Goal: Task Accomplishment & Management: Use online tool/utility

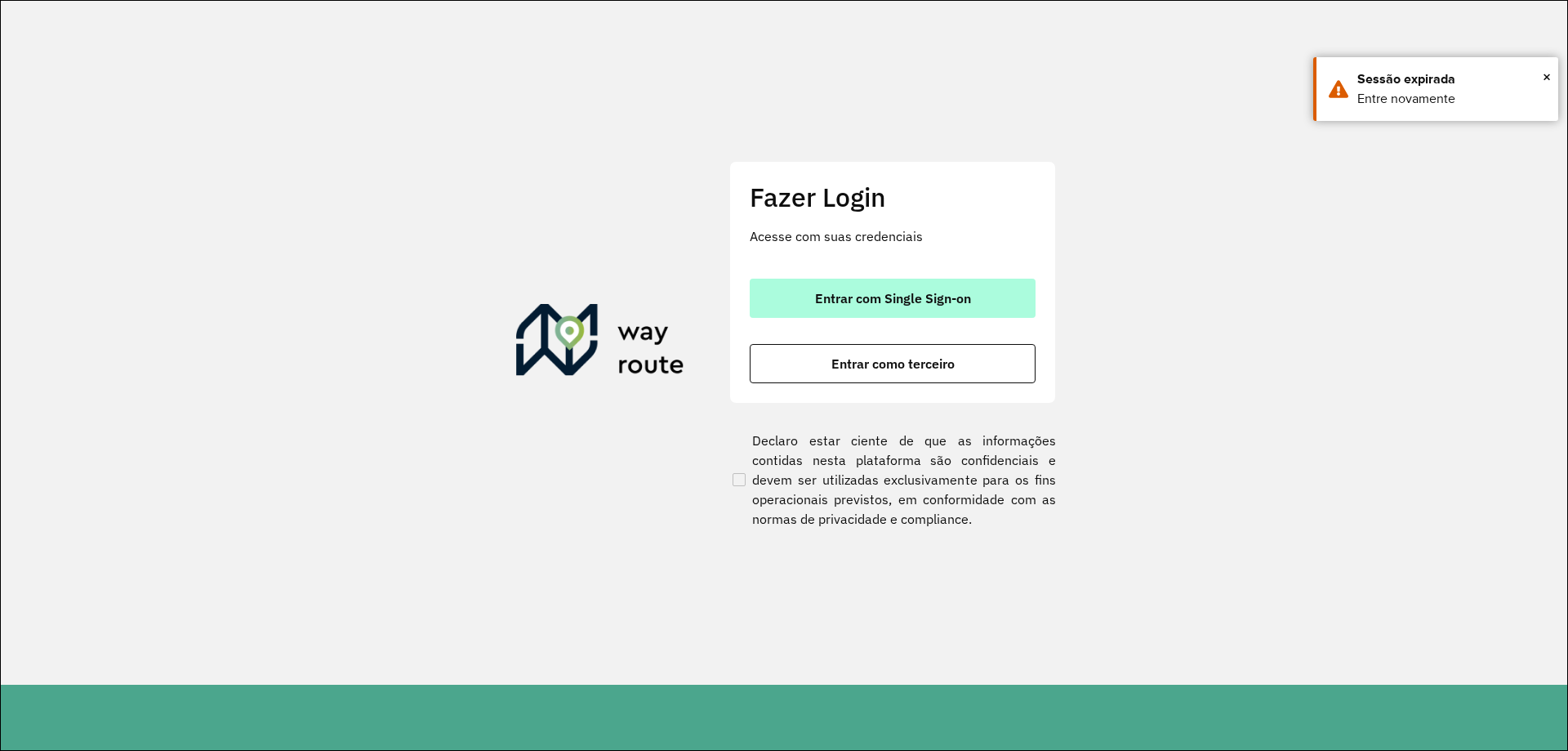
click at [830, 293] on span "Entrar com Single Sign-on" at bounding box center [893, 298] width 156 height 13
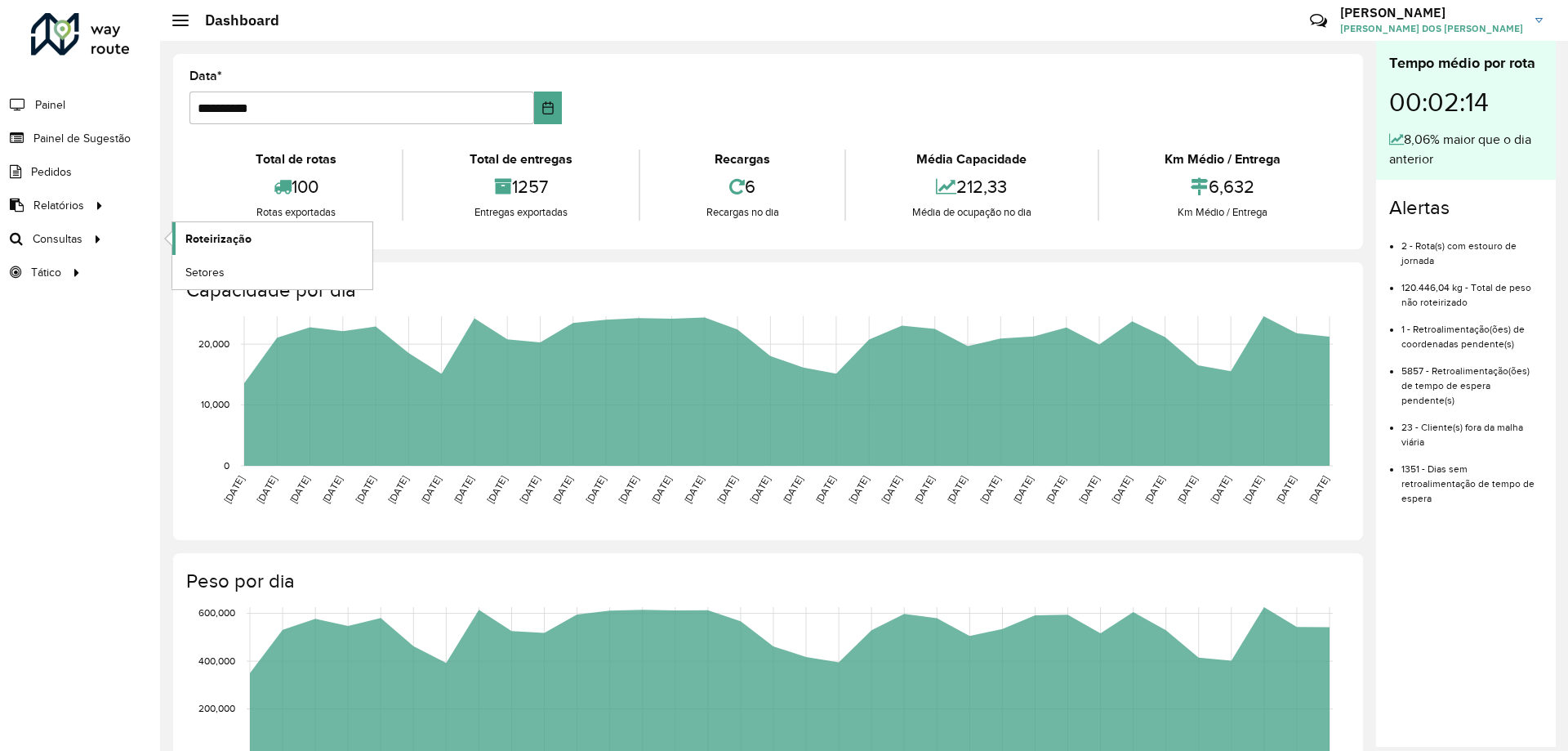
click at [200, 231] on span "Roteirização" at bounding box center [218, 239] width 66 height 17
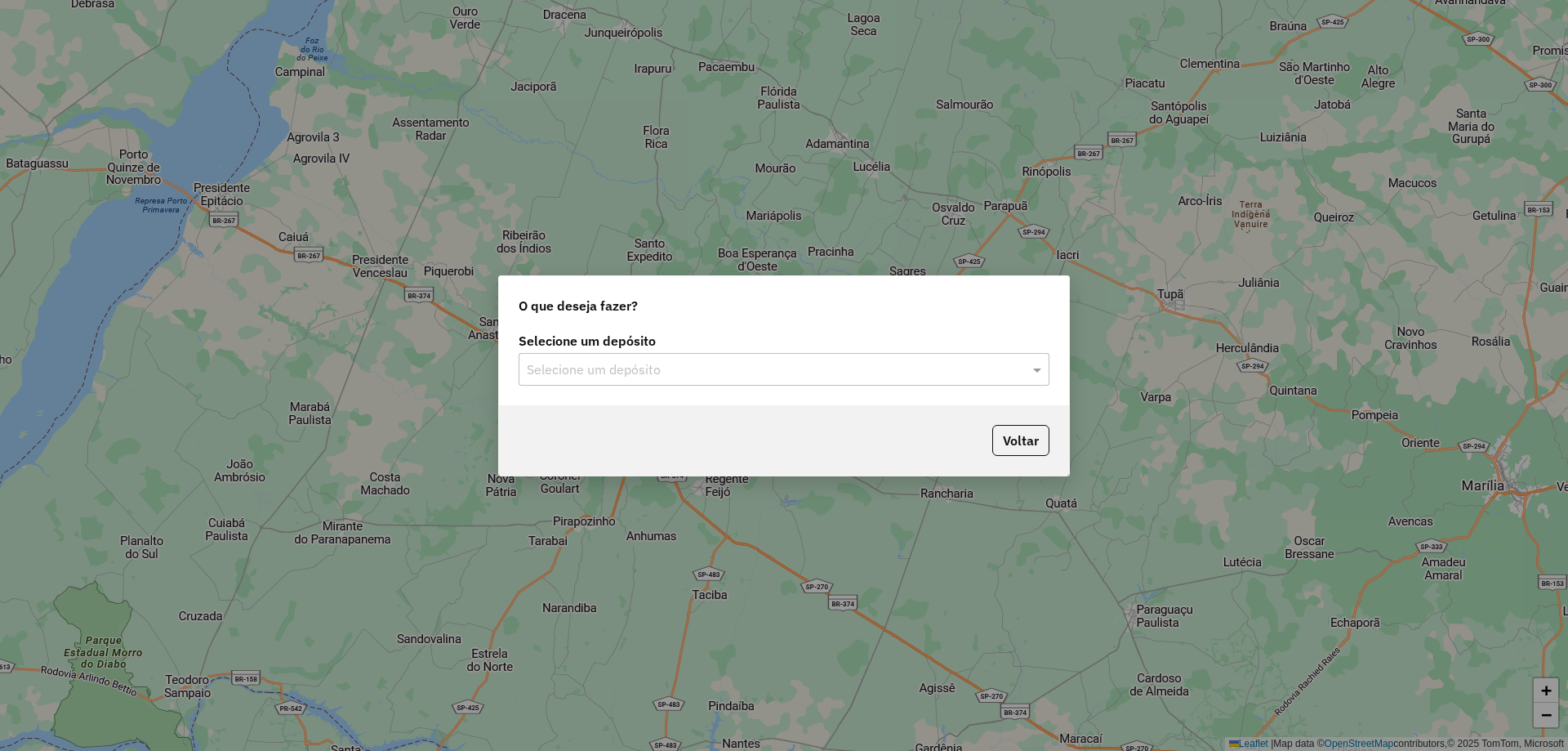
click at [930, 388] on div "Selecione um depósito Selecione um depósito" at bounding box center [784, 366] width 570 height 77
click at [929, 368] on input "text" at bounding box center [767, 370] width 481 height 20
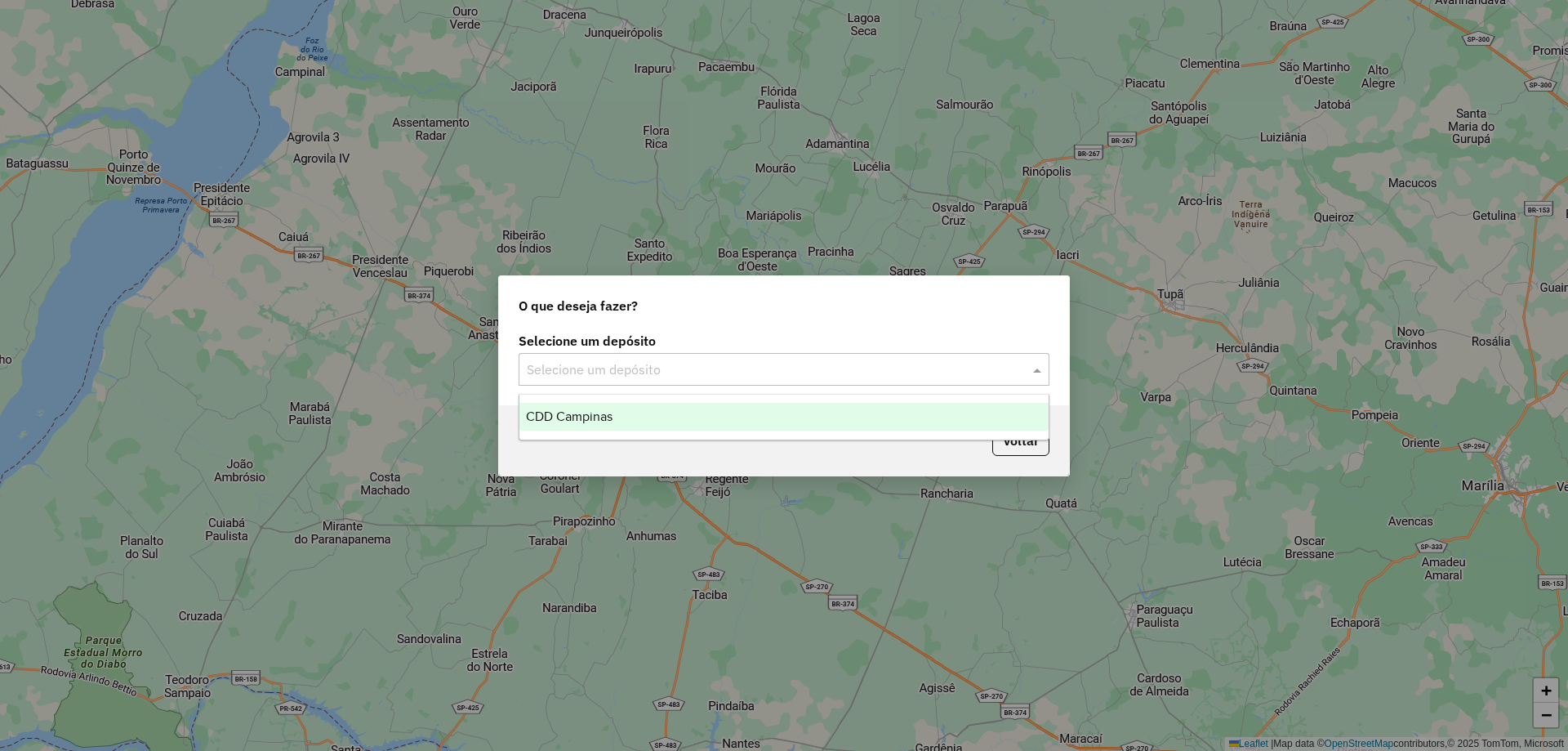
click at [822, 423] on div "CDD Campinas" at bounding box center [784, 416] width 530 height 27
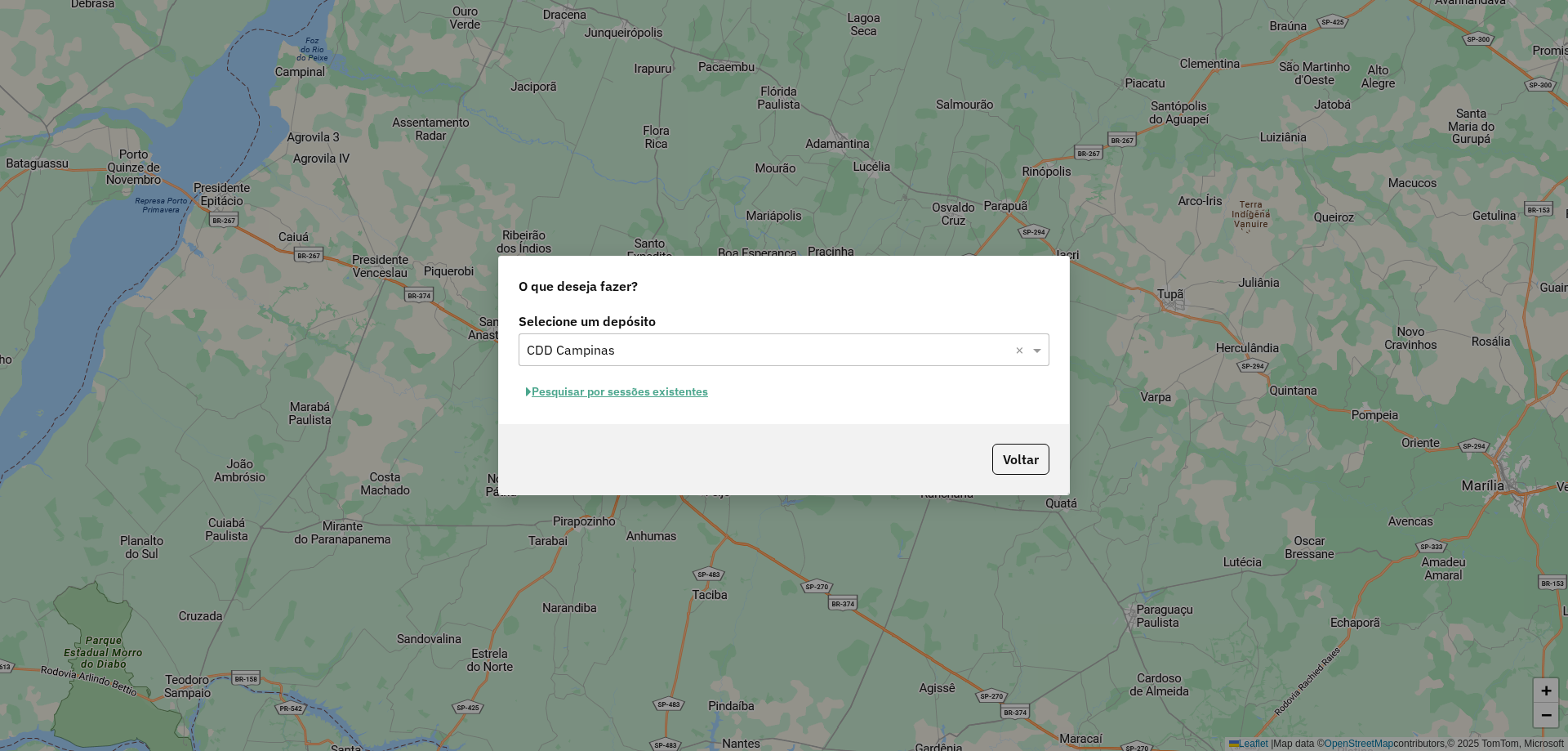
click at [693, 398] on button "Pesquisar por sessões existentes" at bounding box center [617, 392] width 197 height 26
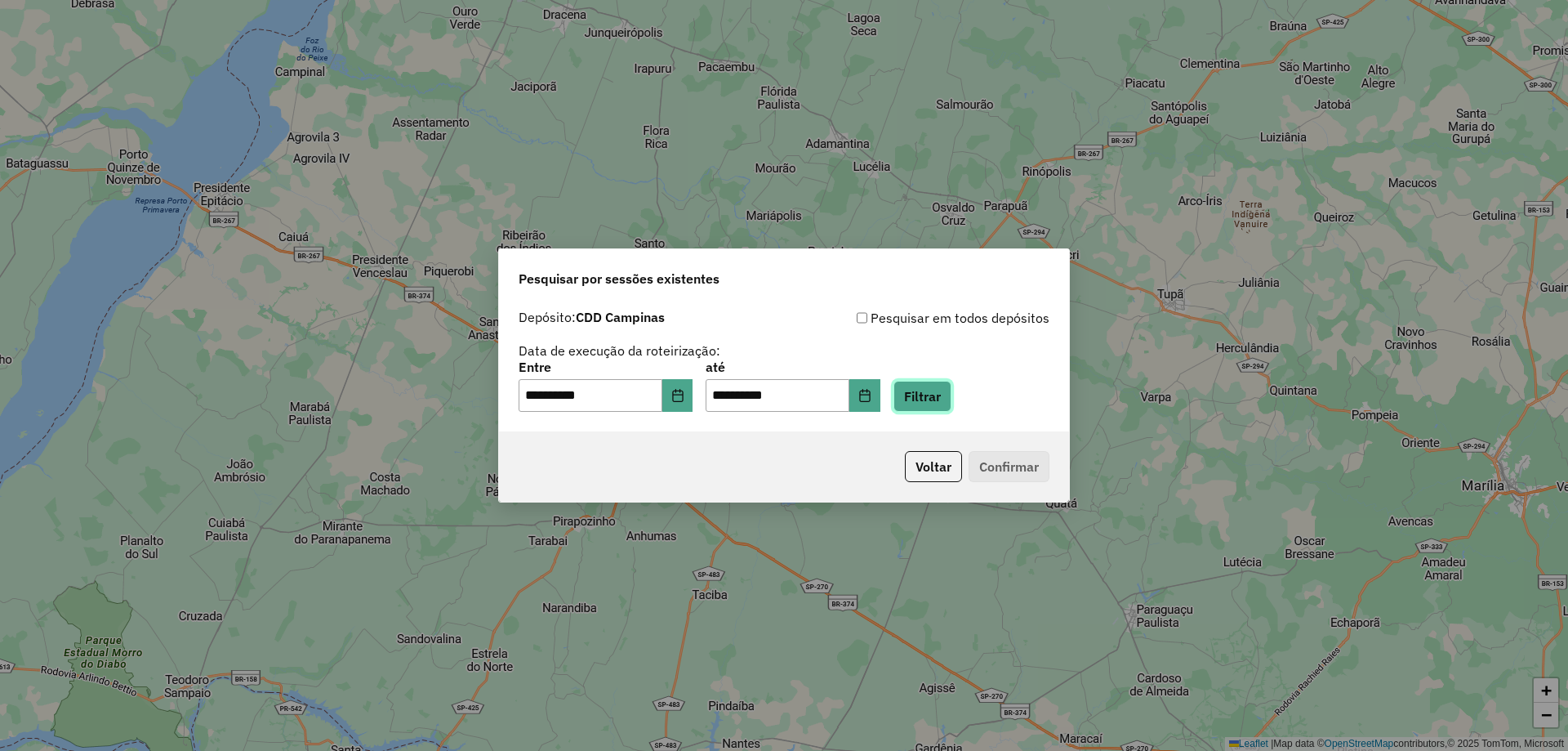
click at [945, 408] on button "Filtrar" at bounding box center [922, 395] width 58 height 31
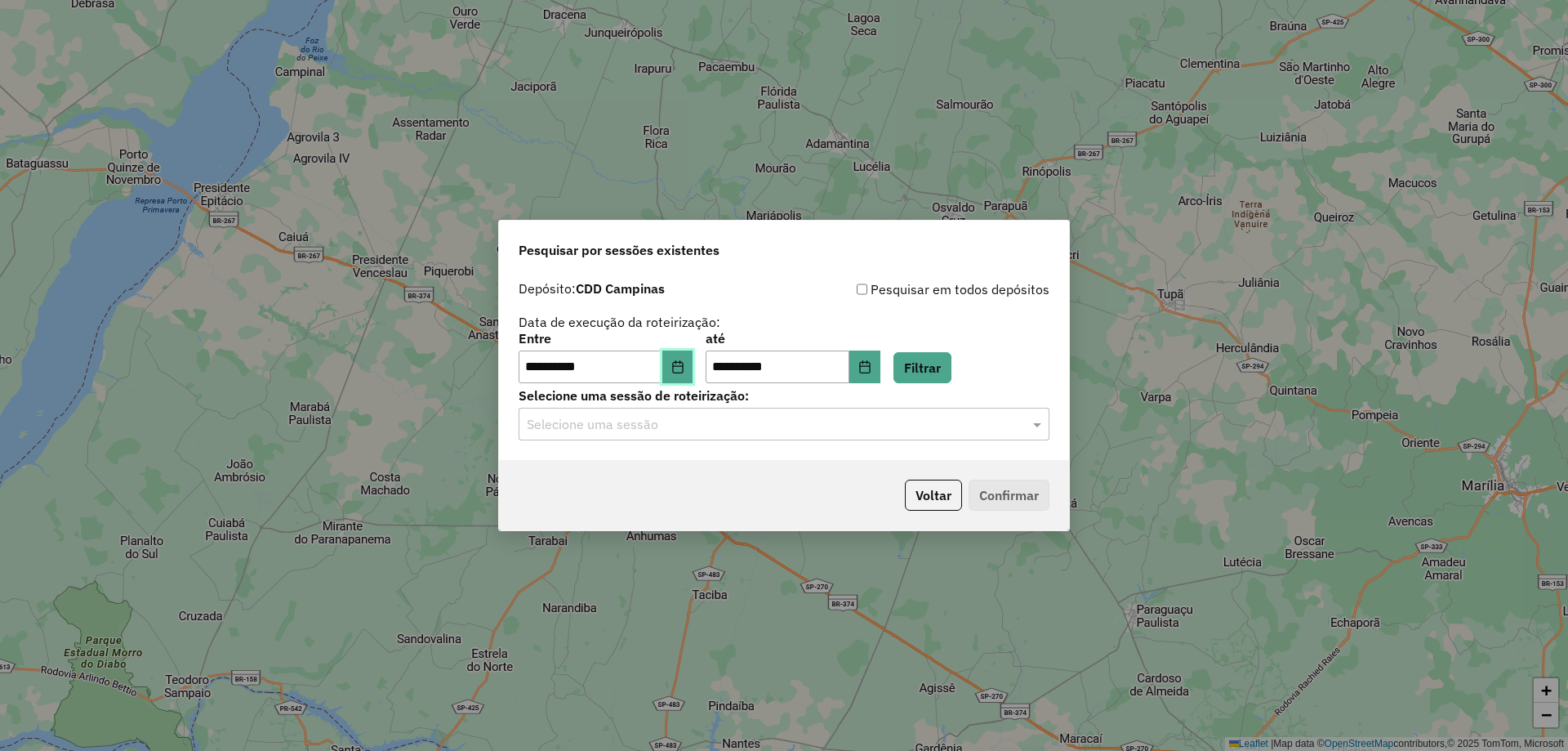
click at [685, 364] on icon "Choose Date" at bounding box center [678, 367] width 13 height 13
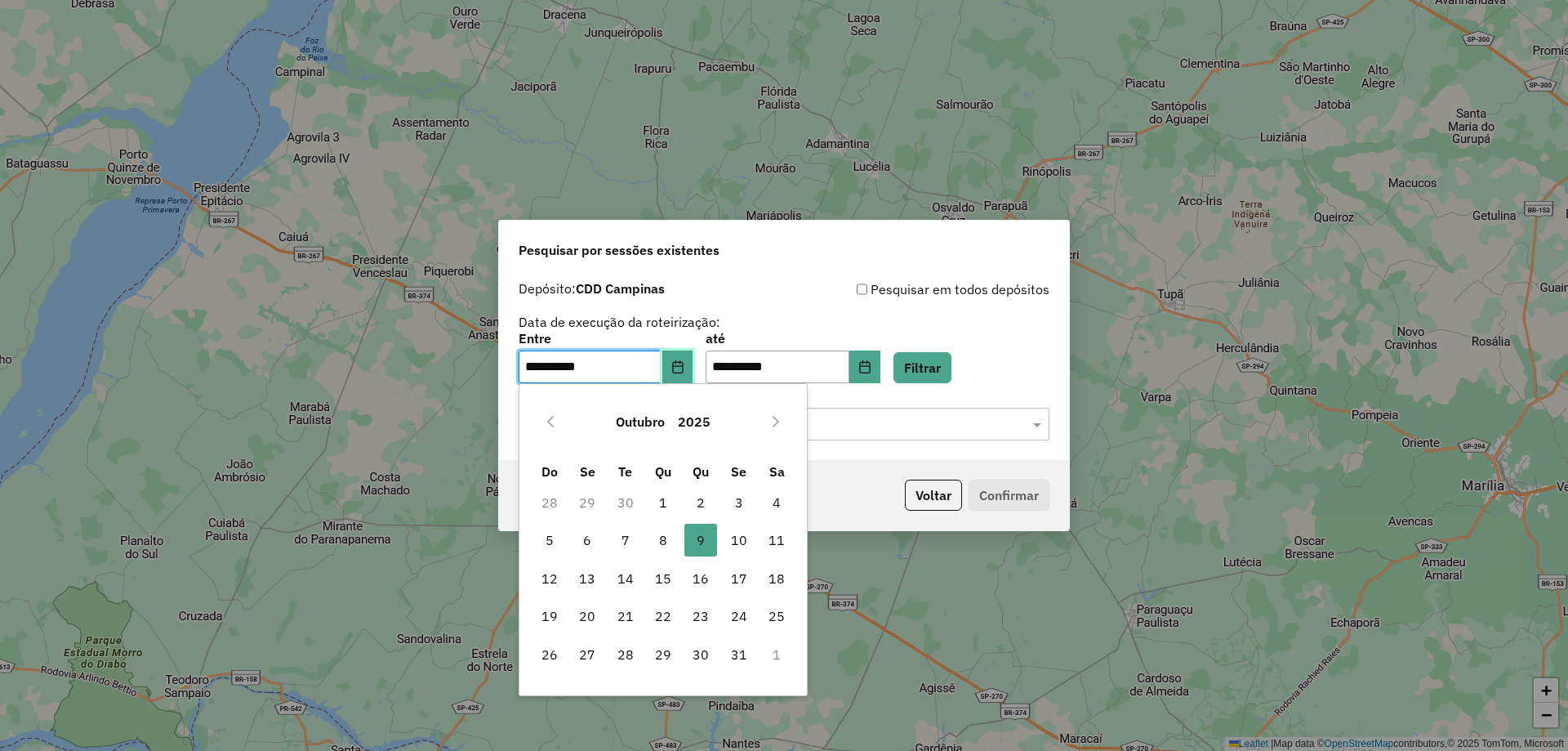
click at [685, 364] on icon "Choose Date" at bounding box center [678, 367] width 13 height 13
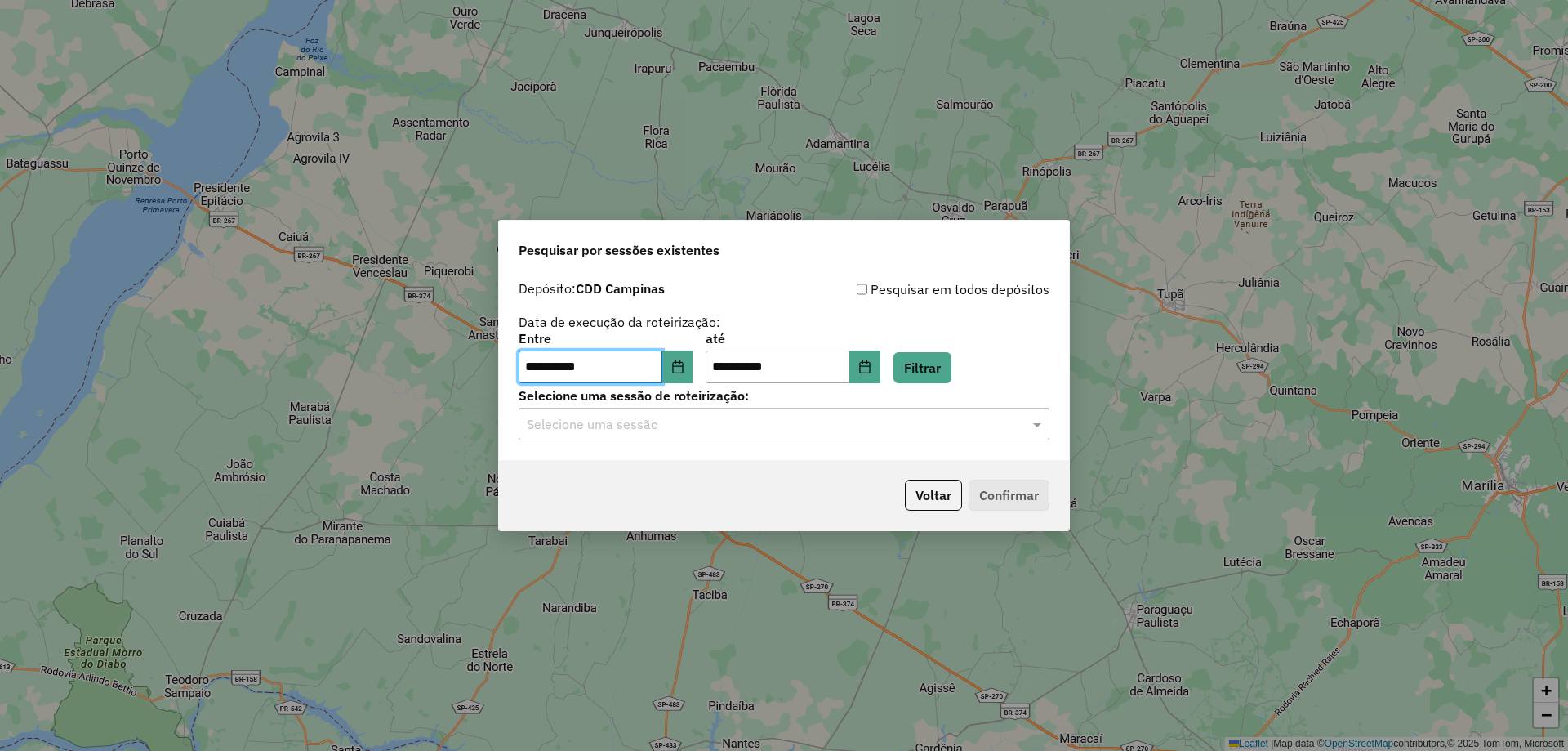
click at [954, 426] on input "text" at bounding box center [767, 425] width 481 height 20
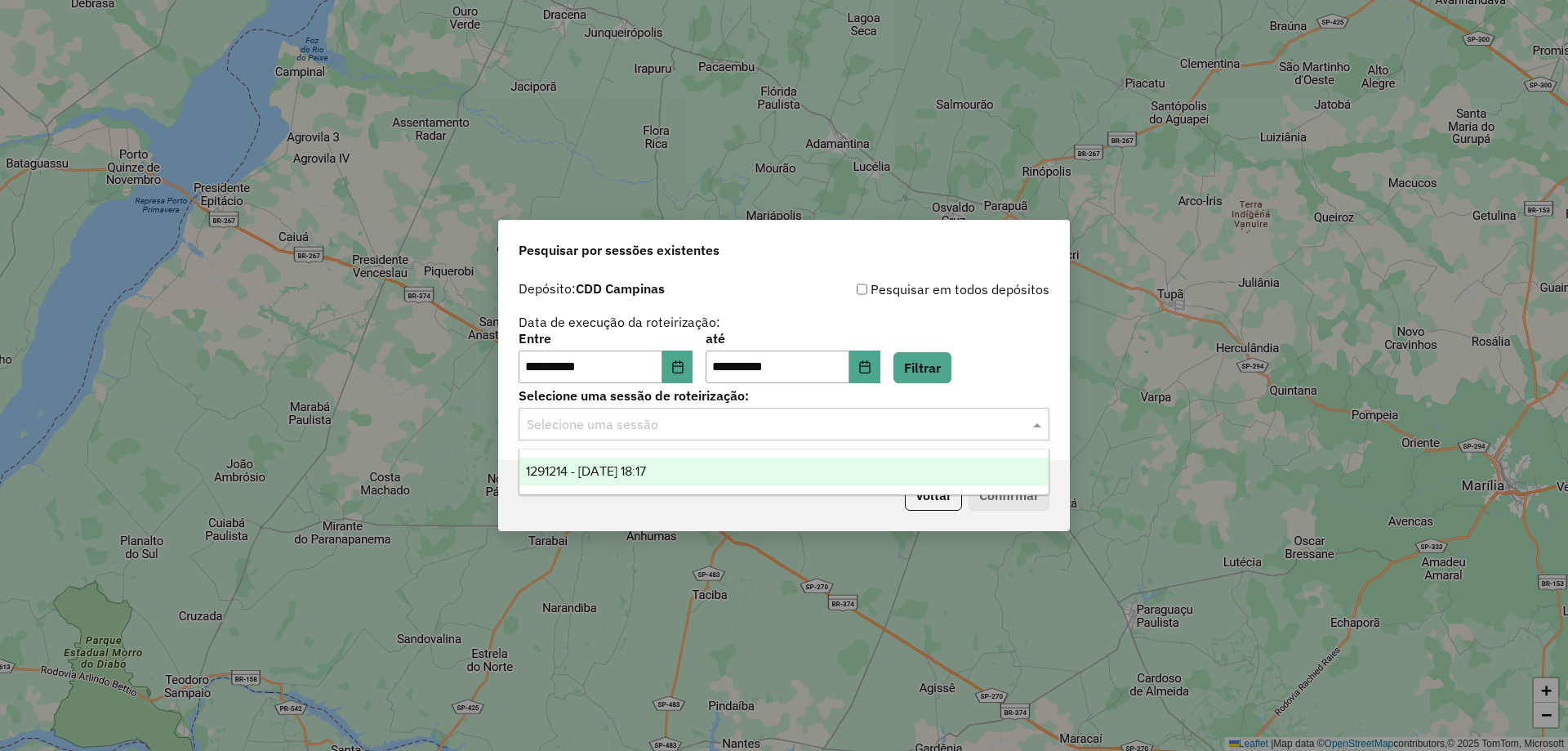
click at [723, 476] on div "1291214 - 09/10/2025 18:17" at bounding box center [784, 471] width 530 height 27
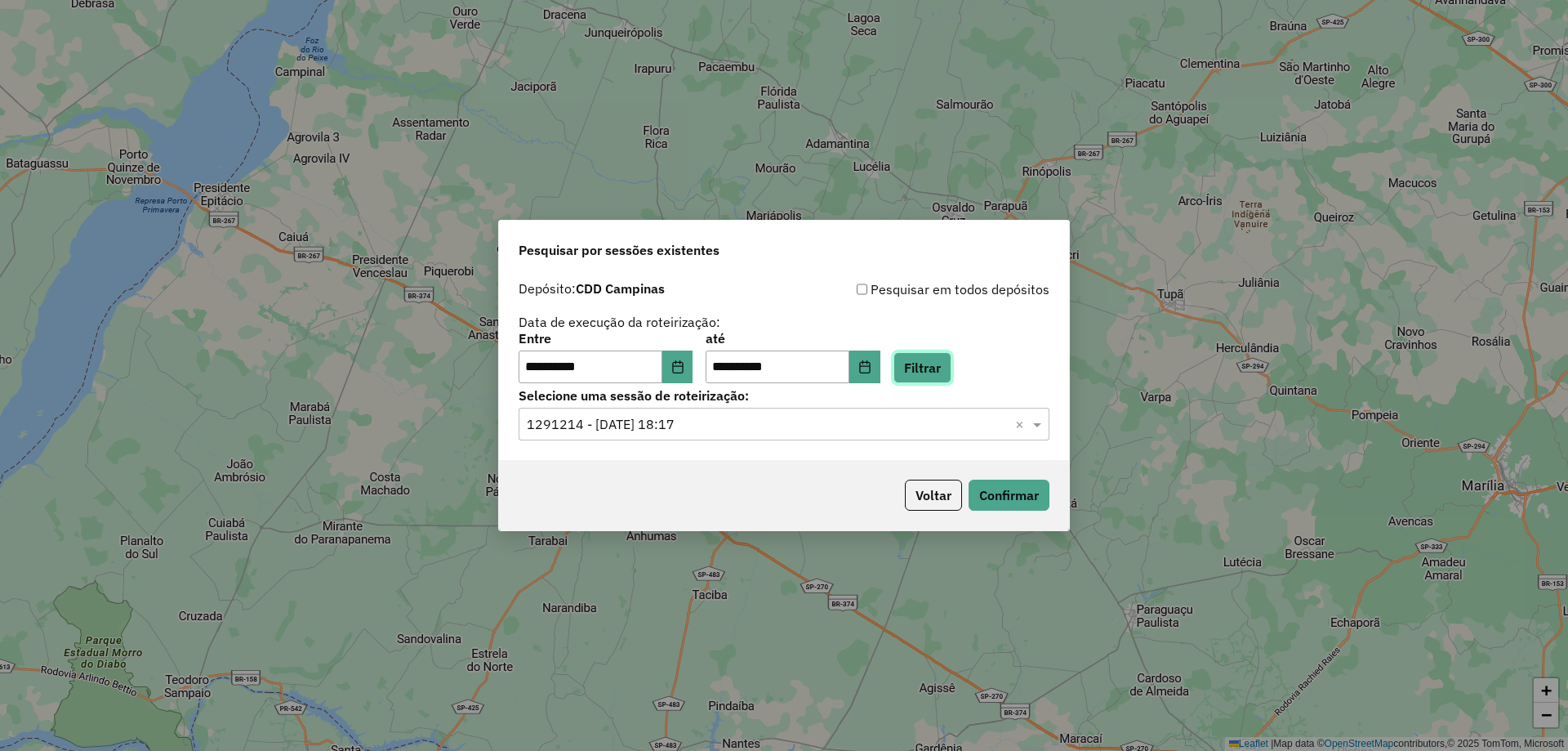
click at [951, 362] on button "Filtrar" at bounding box center [922, 367] width 58 height 31
click at [780, 433] on input "text" at bounding box center [767, 425] width 481 height 20
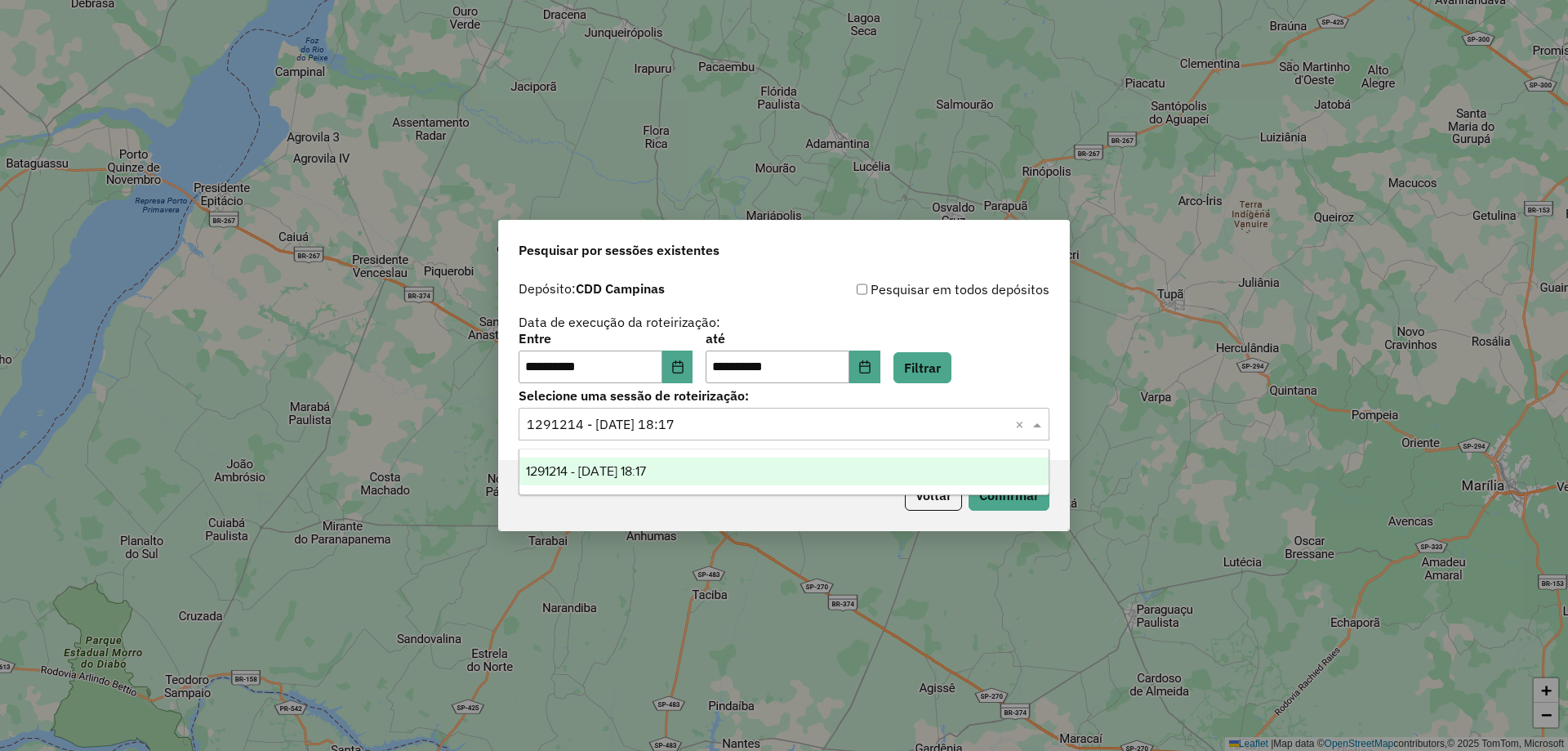
click at [809, 485] on ng-dropdown-panel "1291214 - 09/10/2025 18:17" at bounding box center [783, 471] width 531 height 46
click at [820, 460] on div "1291214 - 09/10/2025 18:17" at bounding box center [784, 471] width 530 height 27
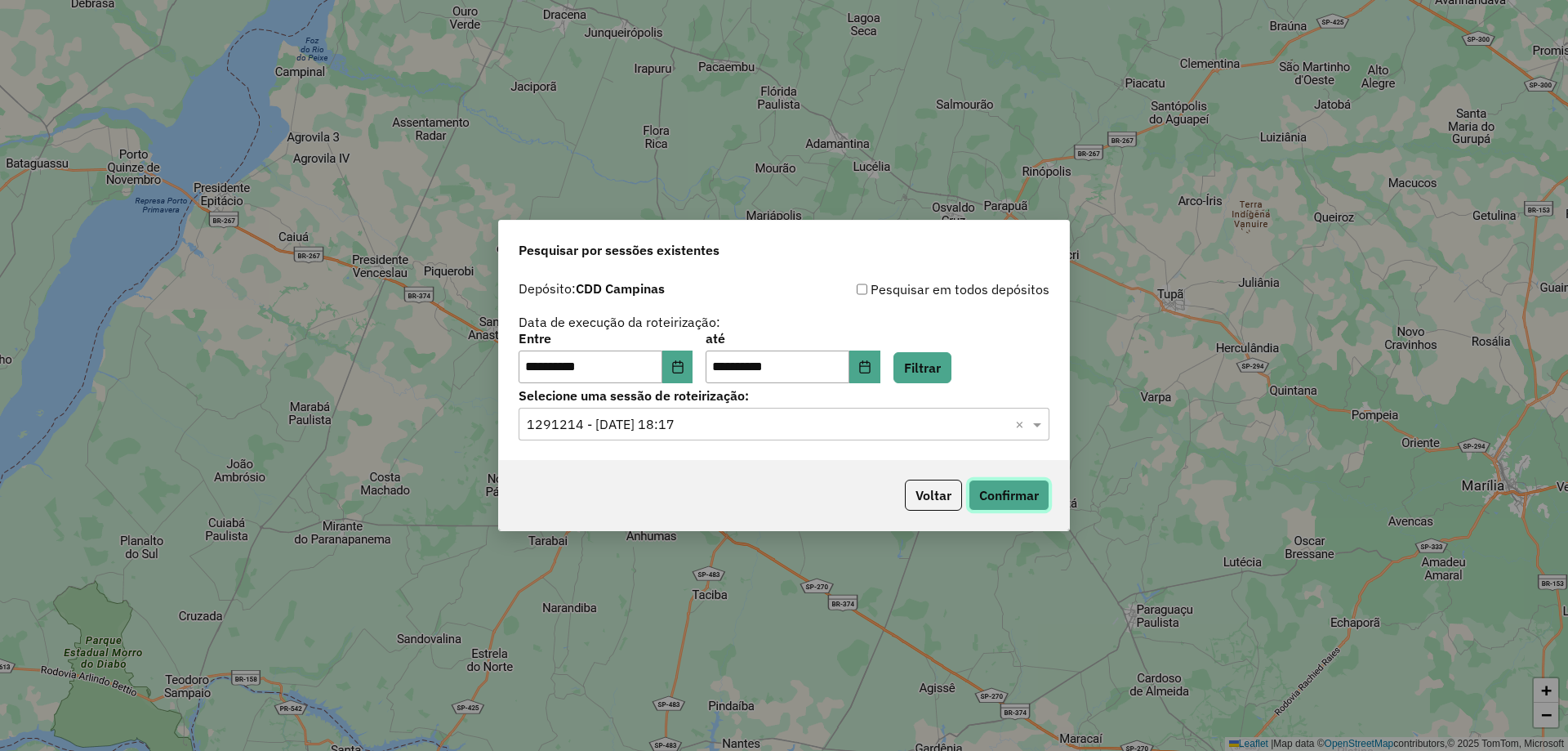
click at [1020, 487] on button "Confirmar" at bounding box center [1008, 495] width 80 height 31
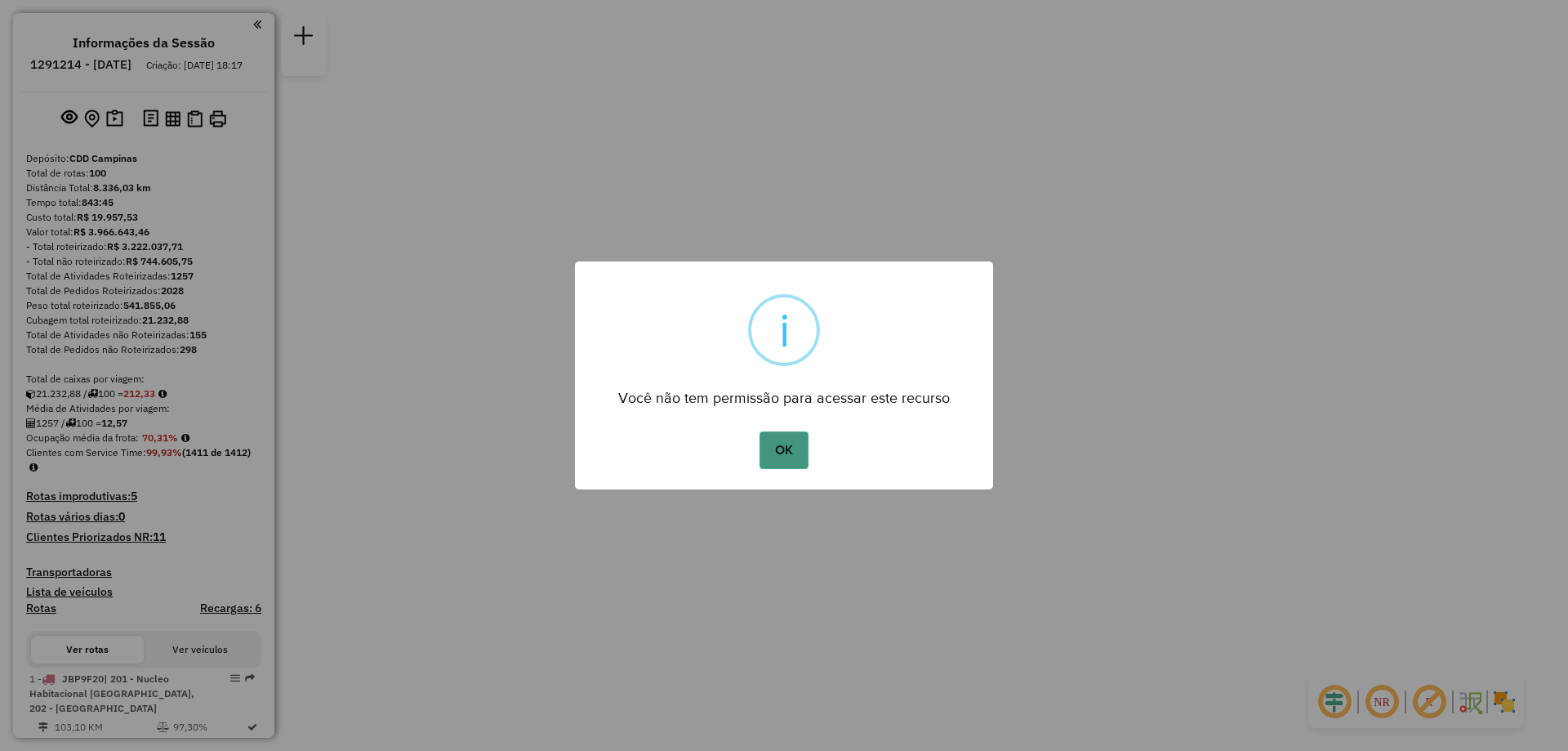
click at [787, 449] on button "OK" at bounding box center [783, 450] width 48 height 38
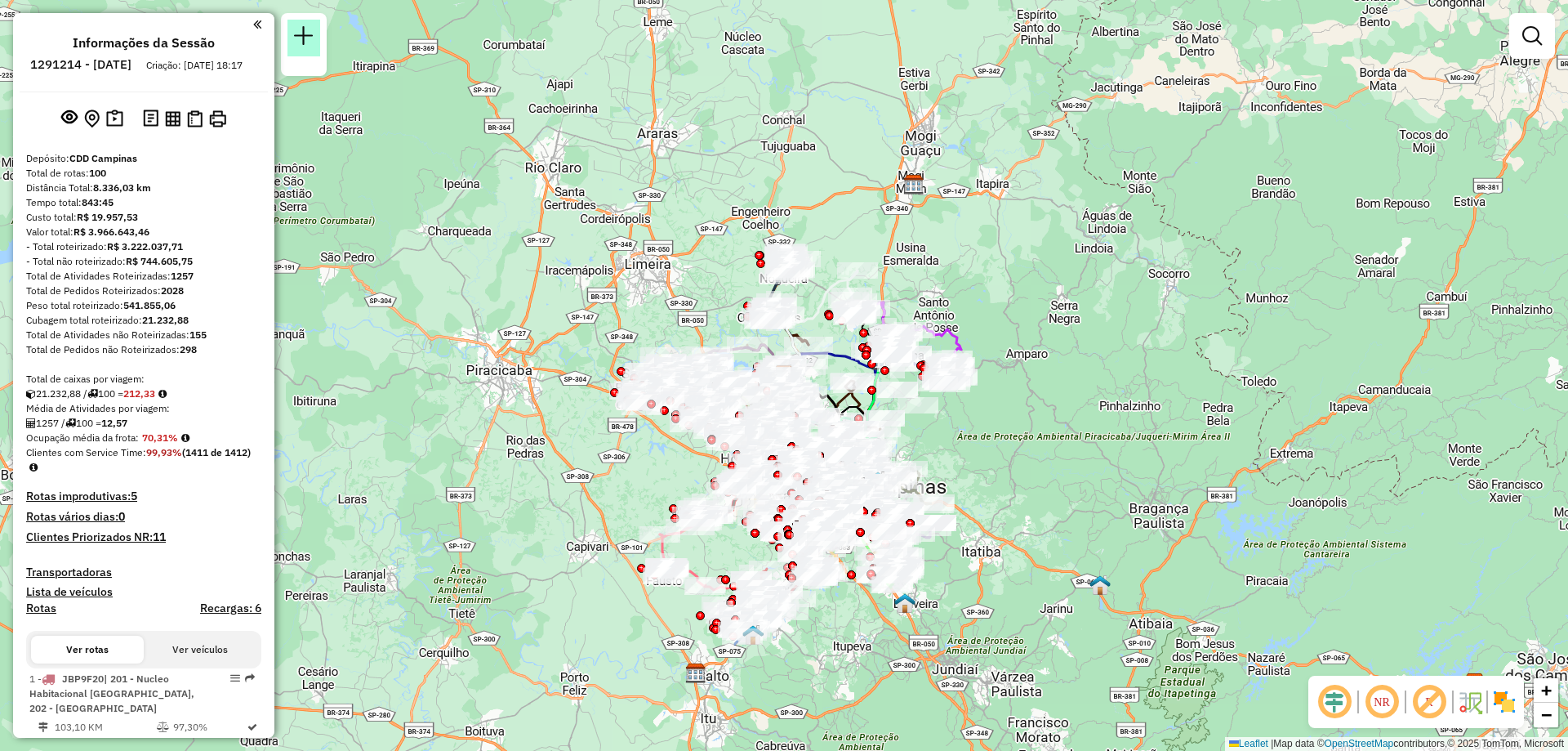
scroll to position [1810, 0]
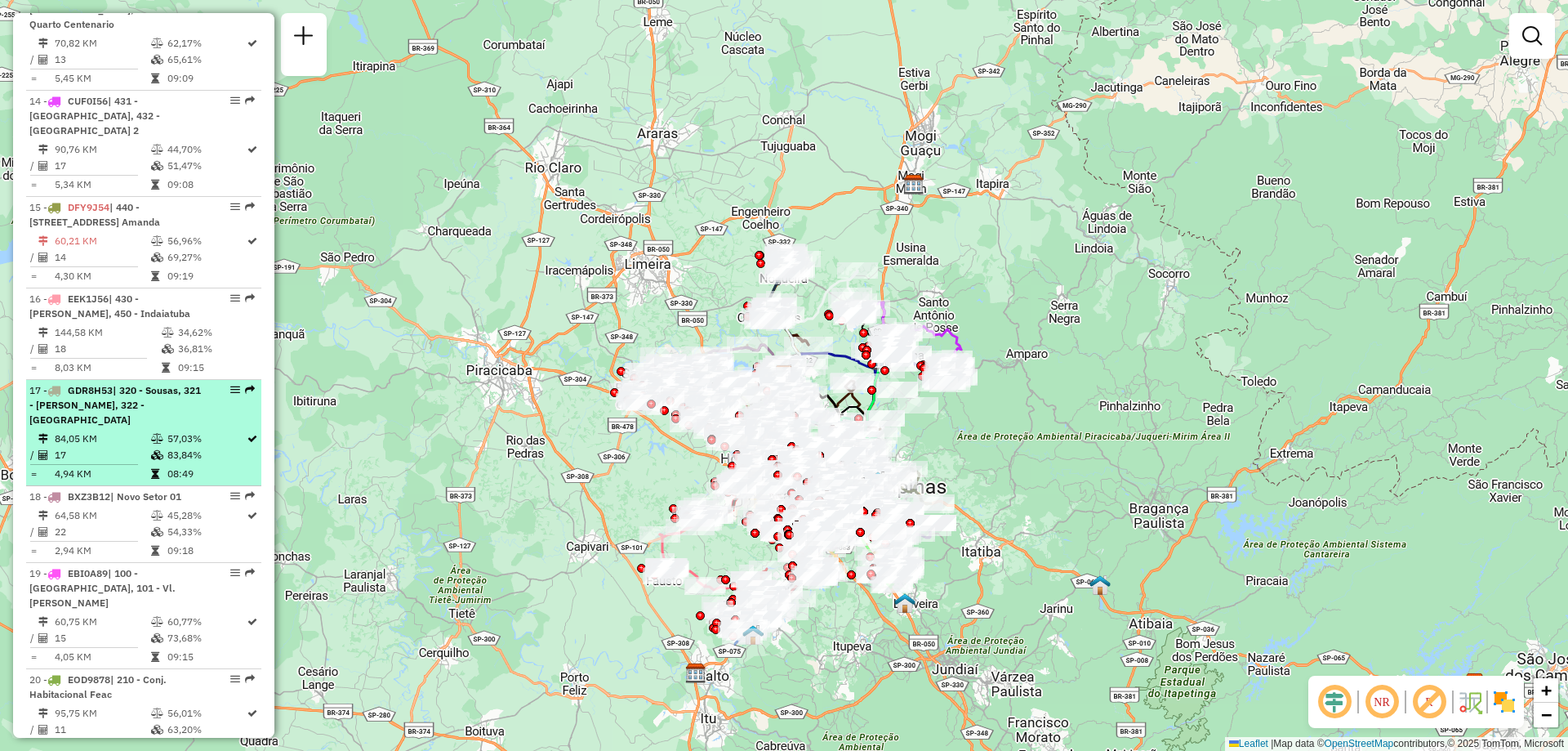
click at [231, 385] on em at bounding box center [235, 390] width 9 height 9
select select "**********"
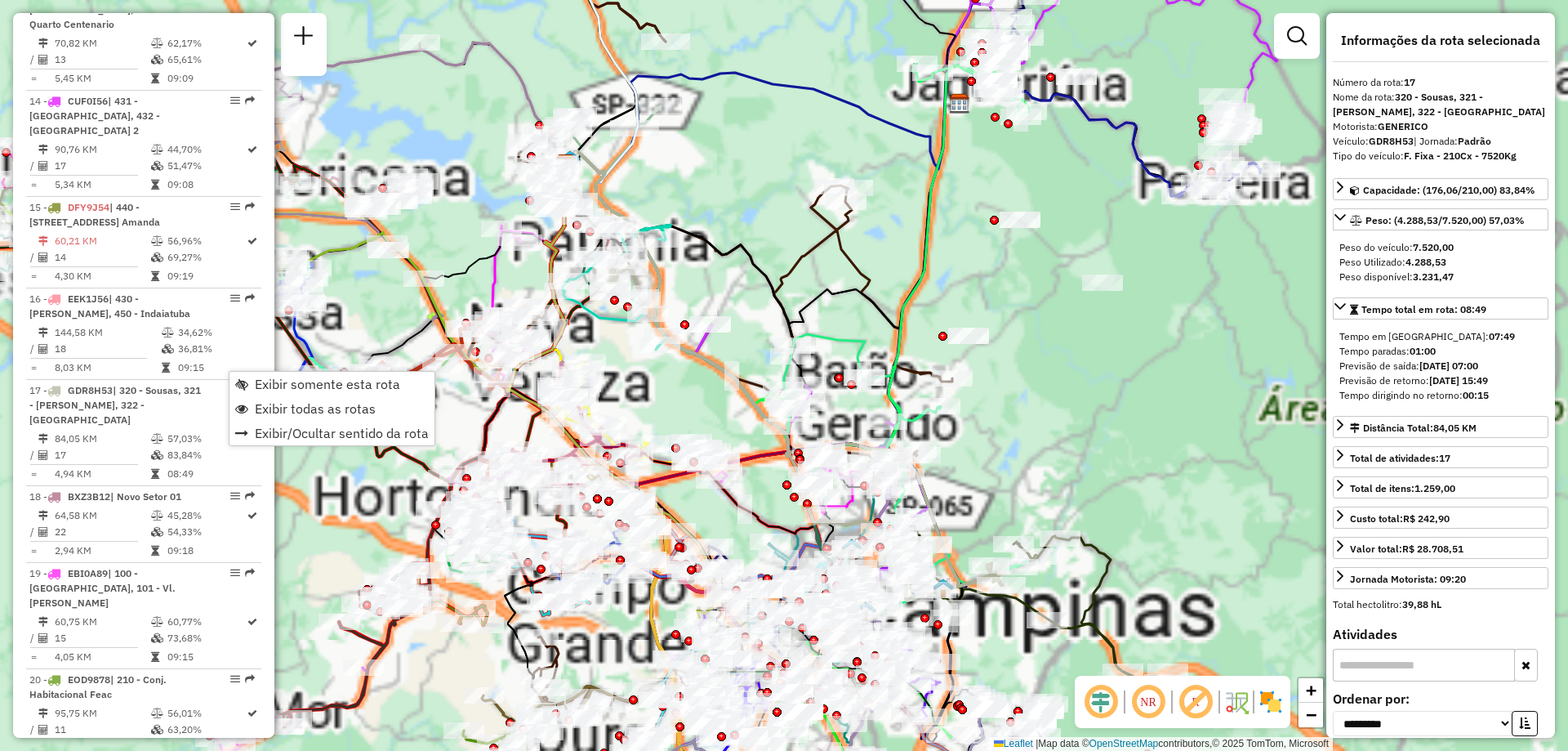
click at [239, 380] on span "Exibir somente esta rota" at bounding box center [242, 384] width 13 height 13
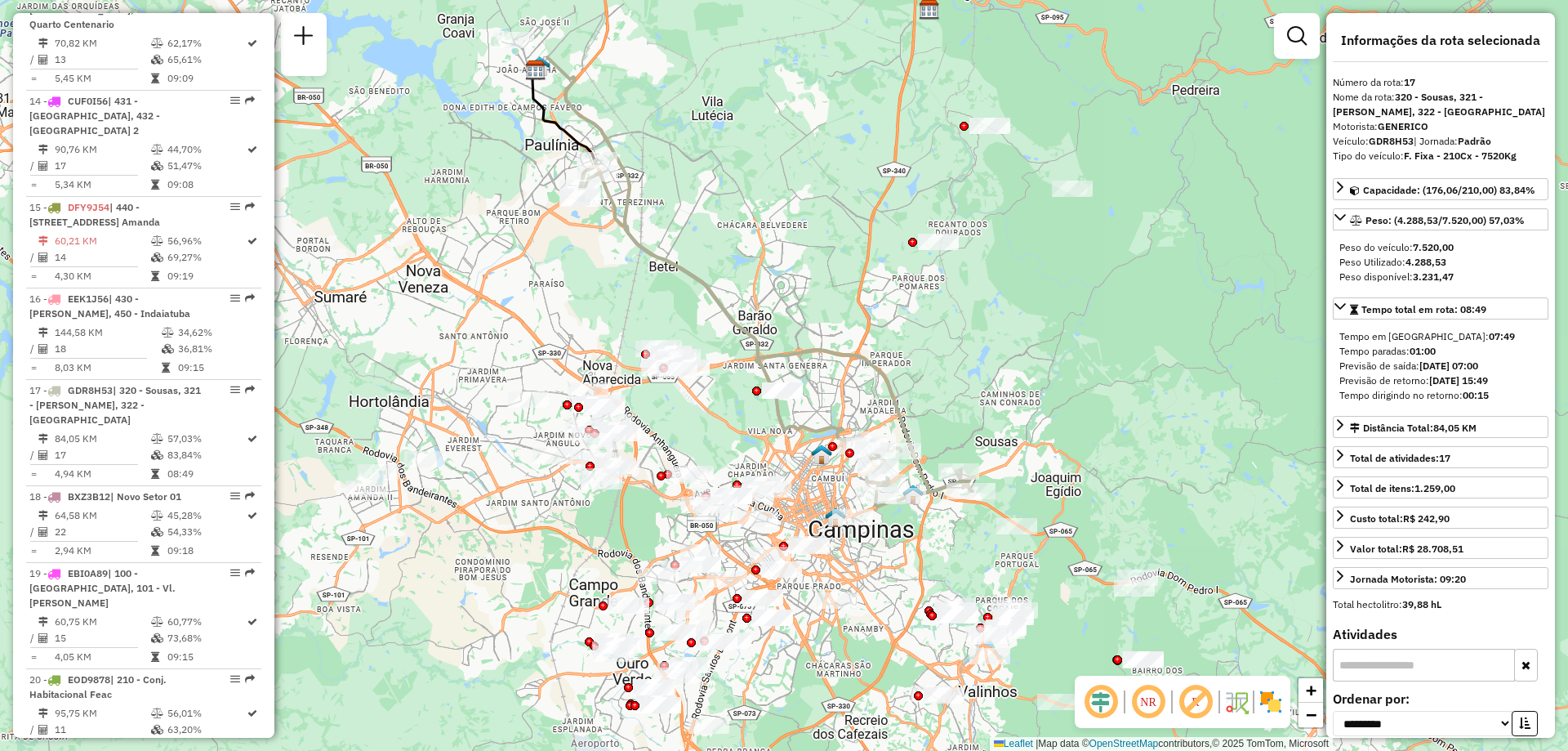
drag, startPoint x: 831, startPoint y: 428, endPoint x: 809, endPoint y: 334, distance: 96.5
click at [809, 334] on div "Janela de atendimento Grade de atendimento Capacidade Transportadoras Veículos …" at bounding box center [784, 376] width 1568 height 751
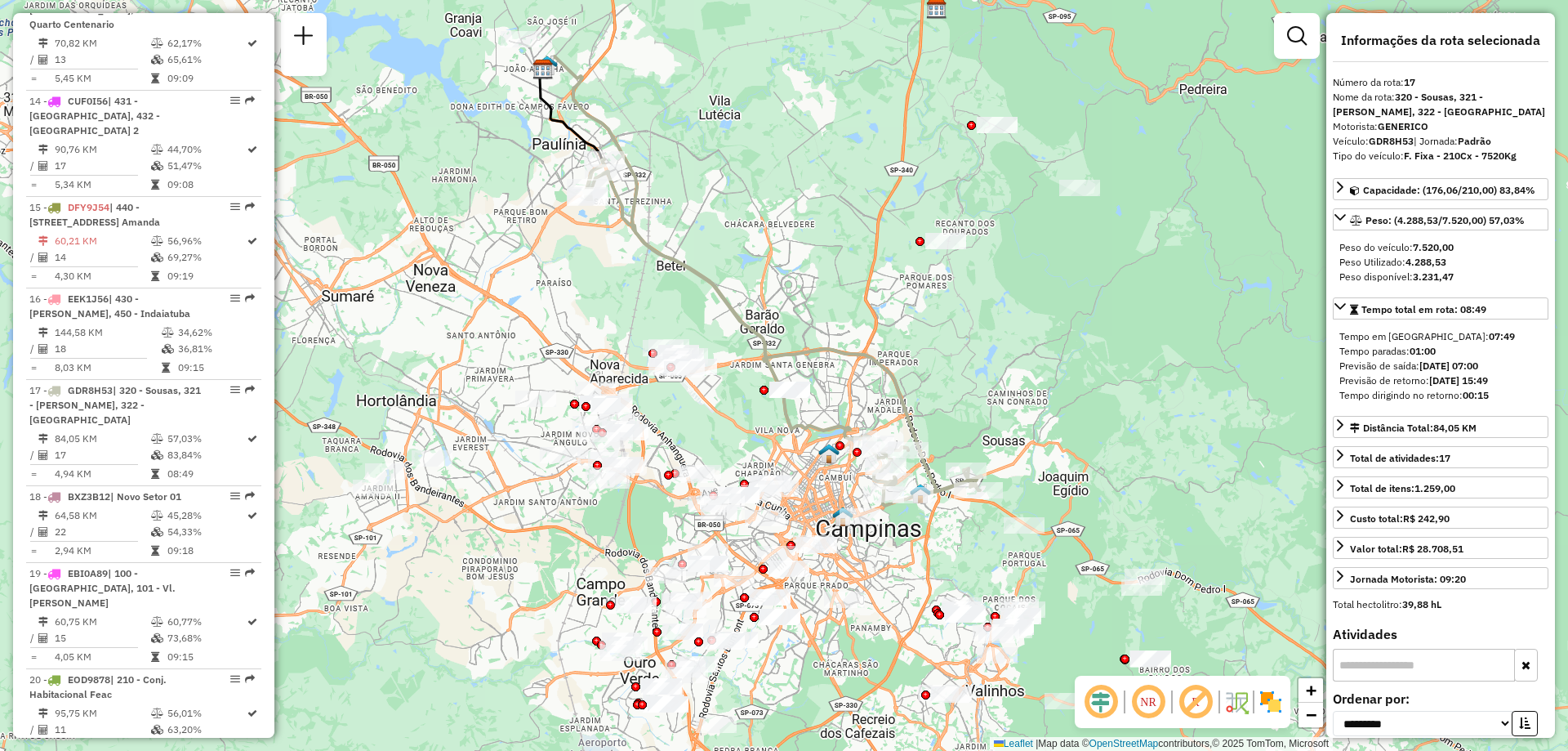
click at [1272, 700] on img at bounding box center [1271, 702] width 26 height 26
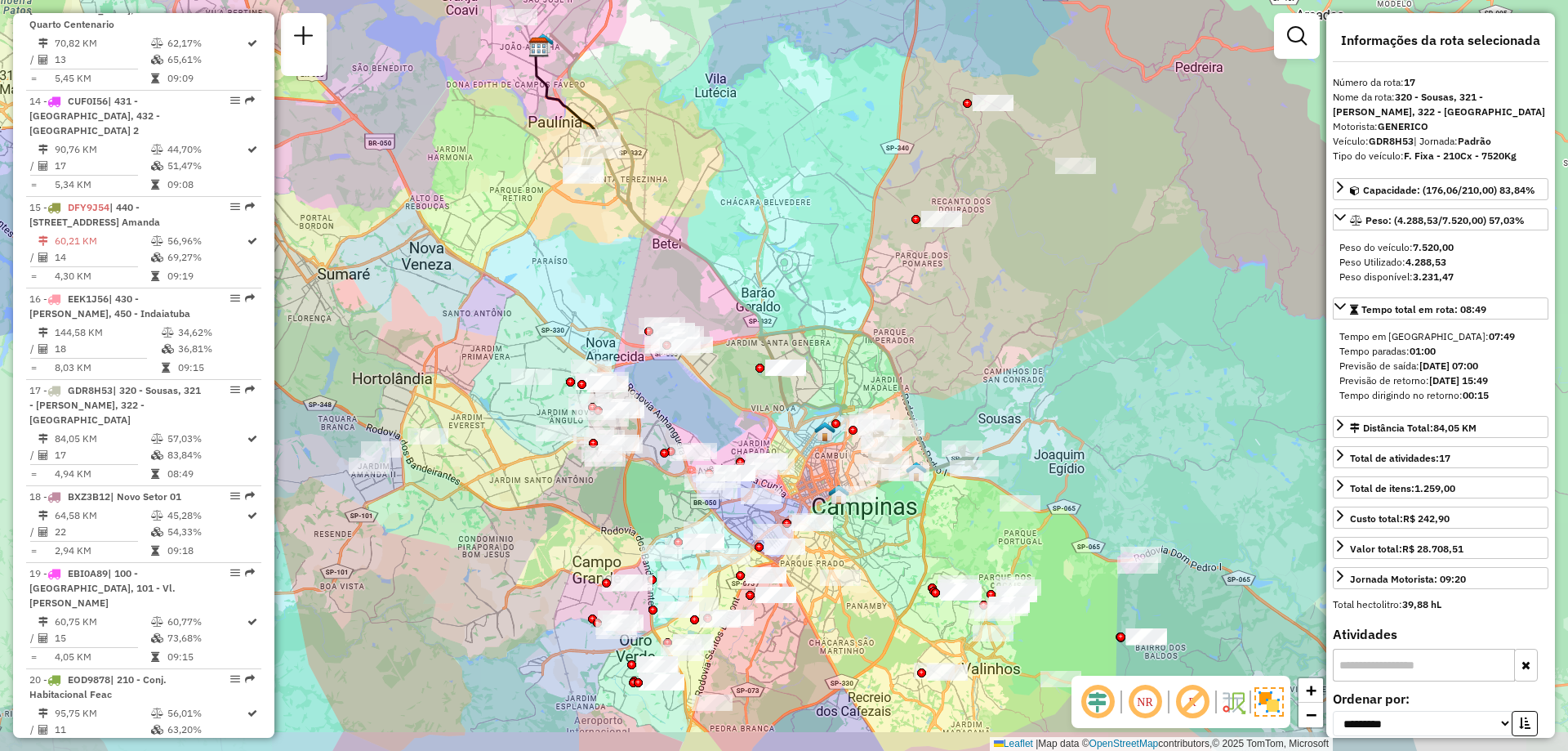
drag, startPoint x: 952, startPoint y: 410, endPoint x: 949, endPoint y: 389, distance: 21.2
click at [949, 389] on div "Janela de atendimento Grade de atendimento Capacidade Transportadoras Veículos …" at bounding box center [784, 376] width 1568 height 751
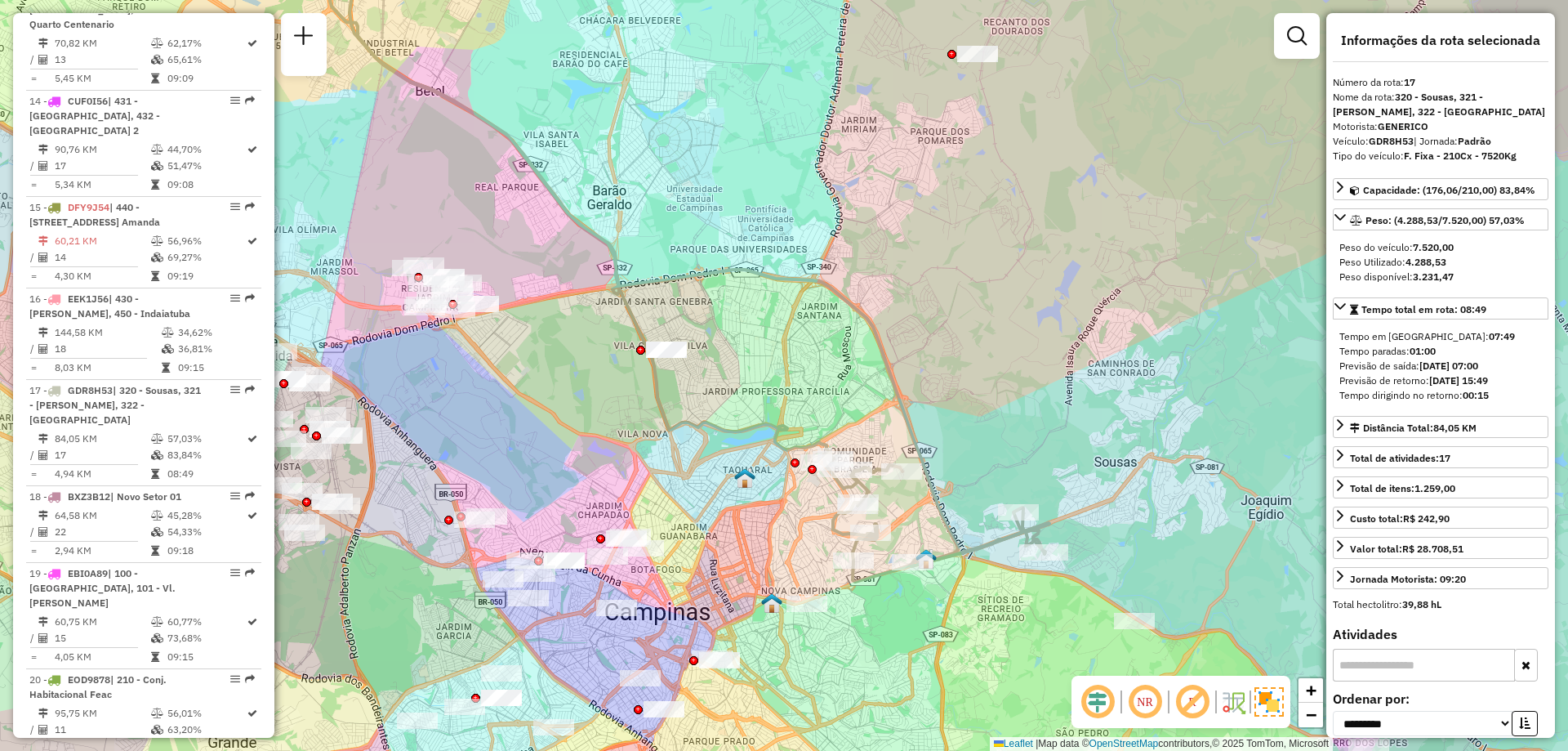
drag, startPoint x: 758, startPoint y: 288, endPoint x: 793, endPoint y: 293, distance: 35.4
click at [793, 293] on div "Janela de atendimento Grade de atendimento Capacidade Transportadoras Veículos …" at bounding box center [784, 376] width 1568 height 751
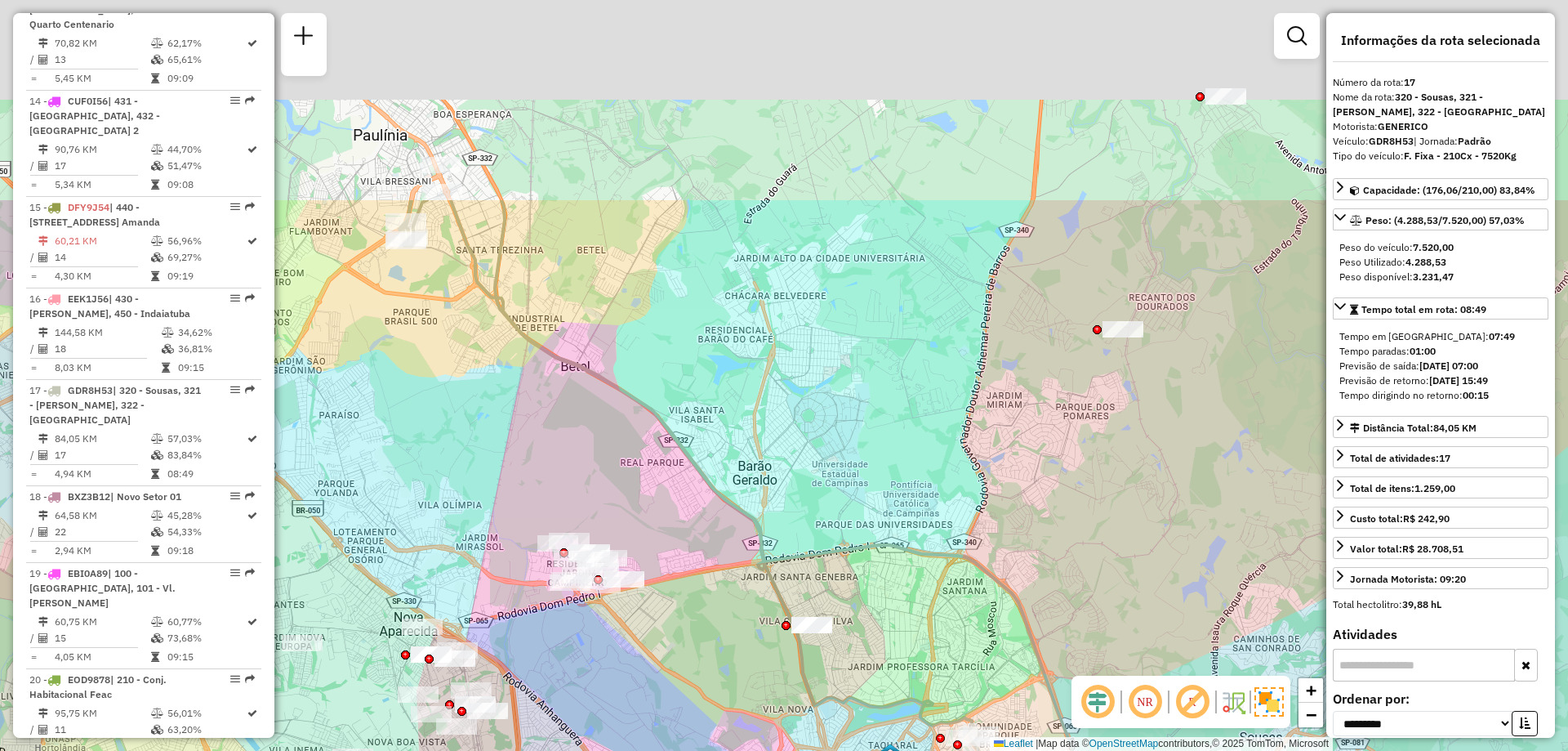
drag, startPoint x: 566, startPoint y: 164, endPoint x: 712, endPoint y: 444, distance: 315.8
click at [712, 444] on div "Janela de atendimento Grade de atendimento Capacidade Transportadoras Veículos …" at bounding box center [784, 376] width 1568 height 751
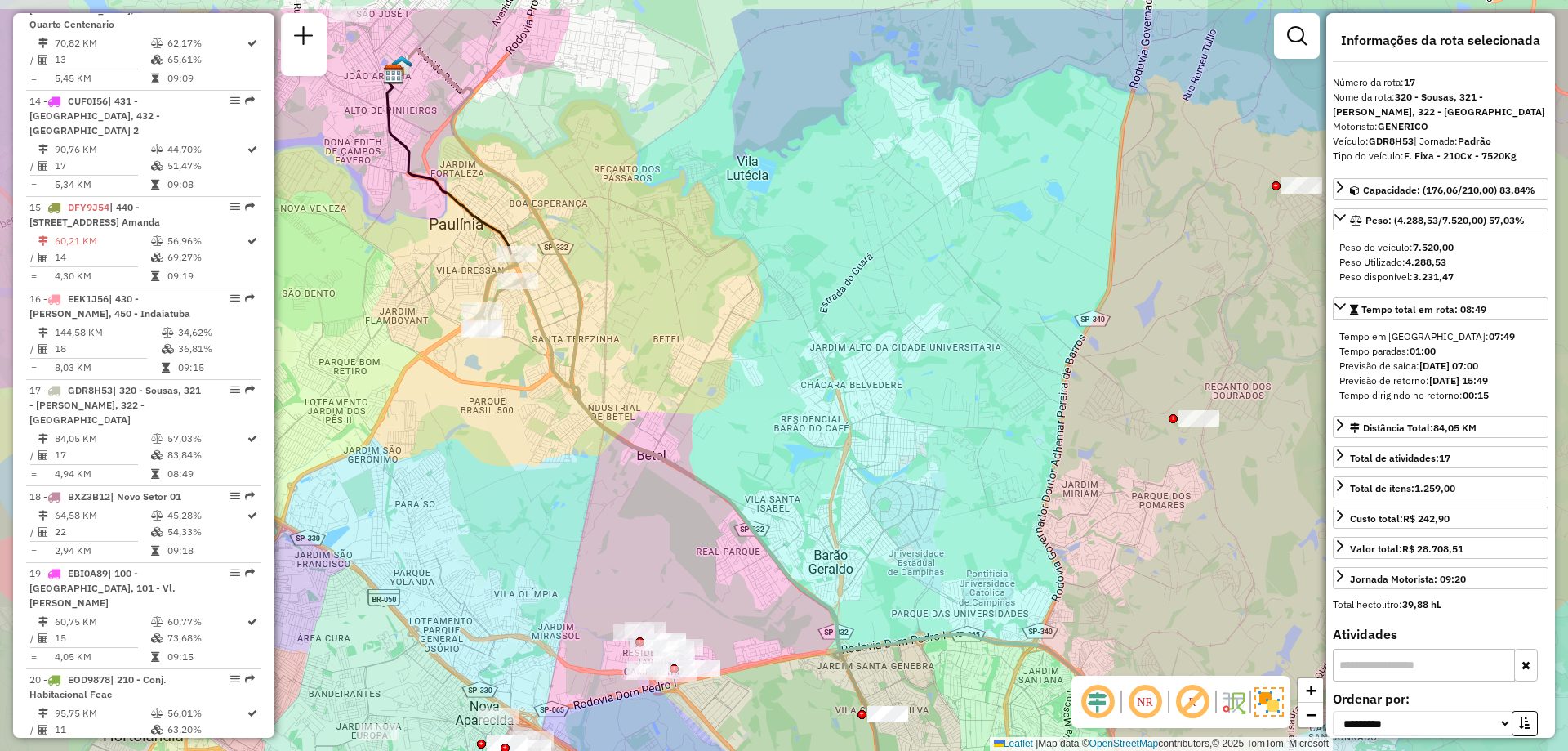
drag, startPoint x: 416, startPoint y: 200, endPoint x: 491, endPoint y: 284, distance: 112.6
click at [491, 284] on icon at bounding box center [873, 582] width 795 height 655
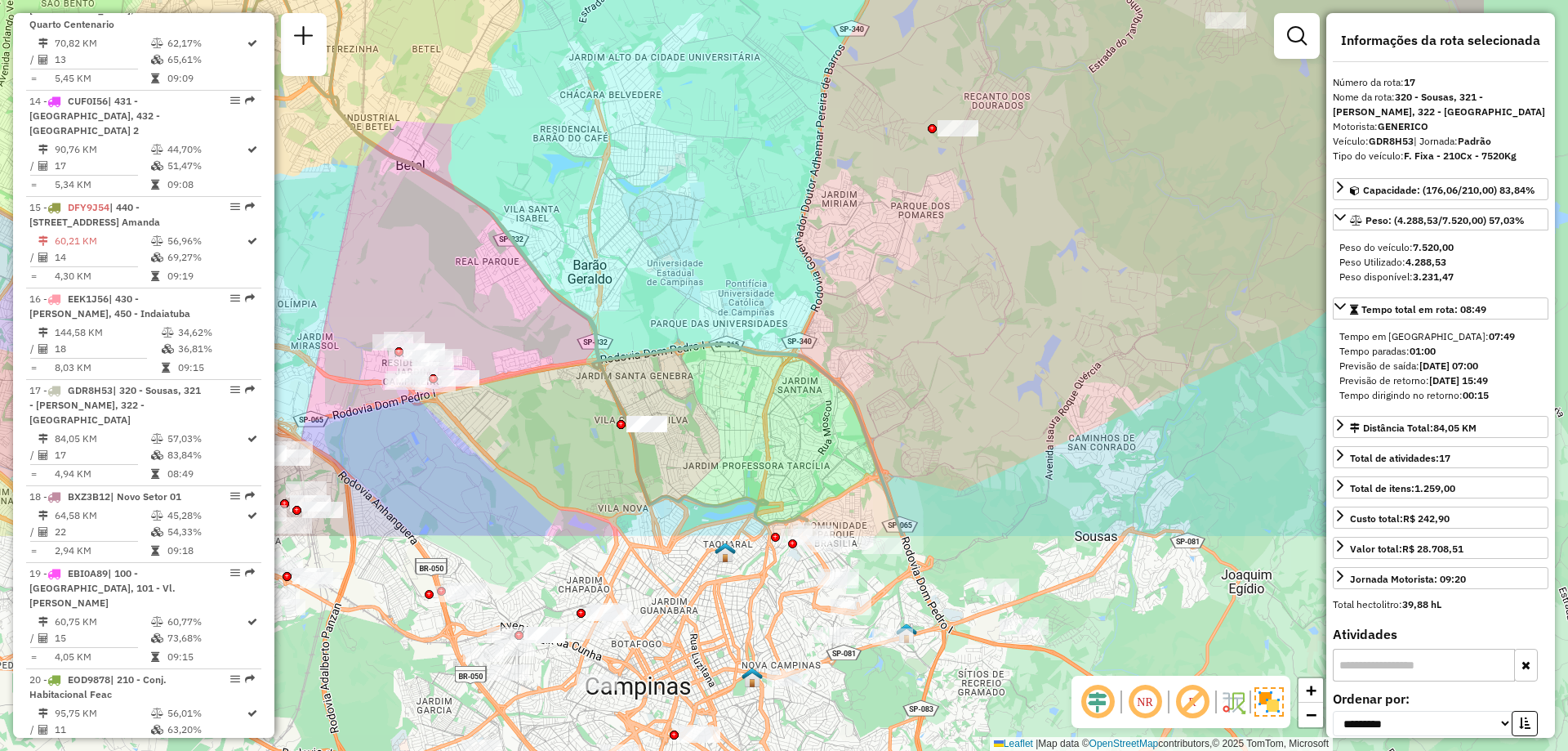
drag, startPoint x: 662, startPoint y: 536, endPoint x: 414, endPoint y: 241, distance: 385.4
click at [414, 241] on div "Janela de atendimento Grade de atendimento Capacidade Transportadoras Veículos …" at bounding box center [784, 376] width 1568 height 751
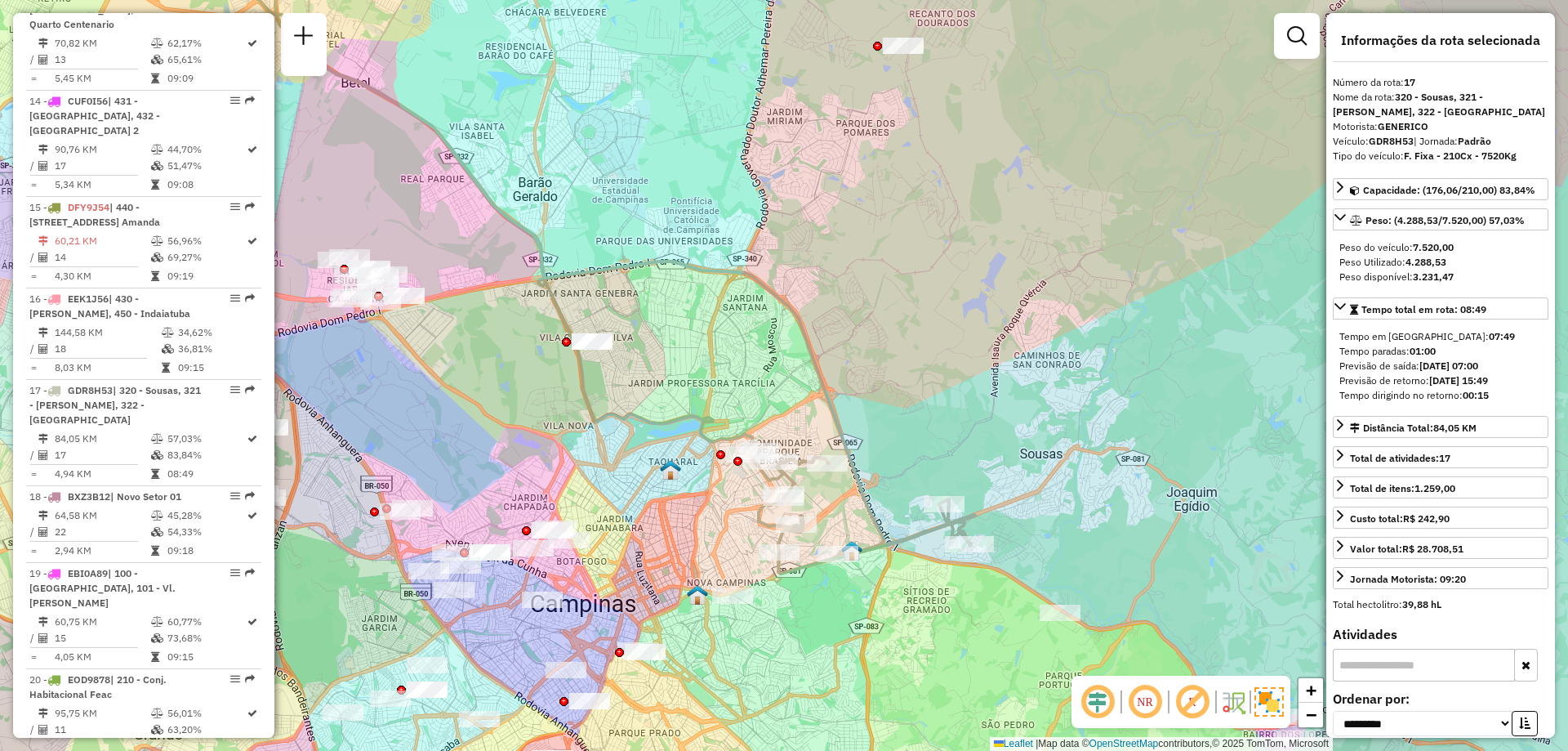
drag, startPoint x: 935, startPoint y: 450, endPoint x: 888, endPoint y: 379, distance: 85.1
click at [888, 379] on div "Janela de atendimento Grade de atendimento Capacidade Transportadoras Veículos …" at bounding box center [784, 376] width 1568 height 751
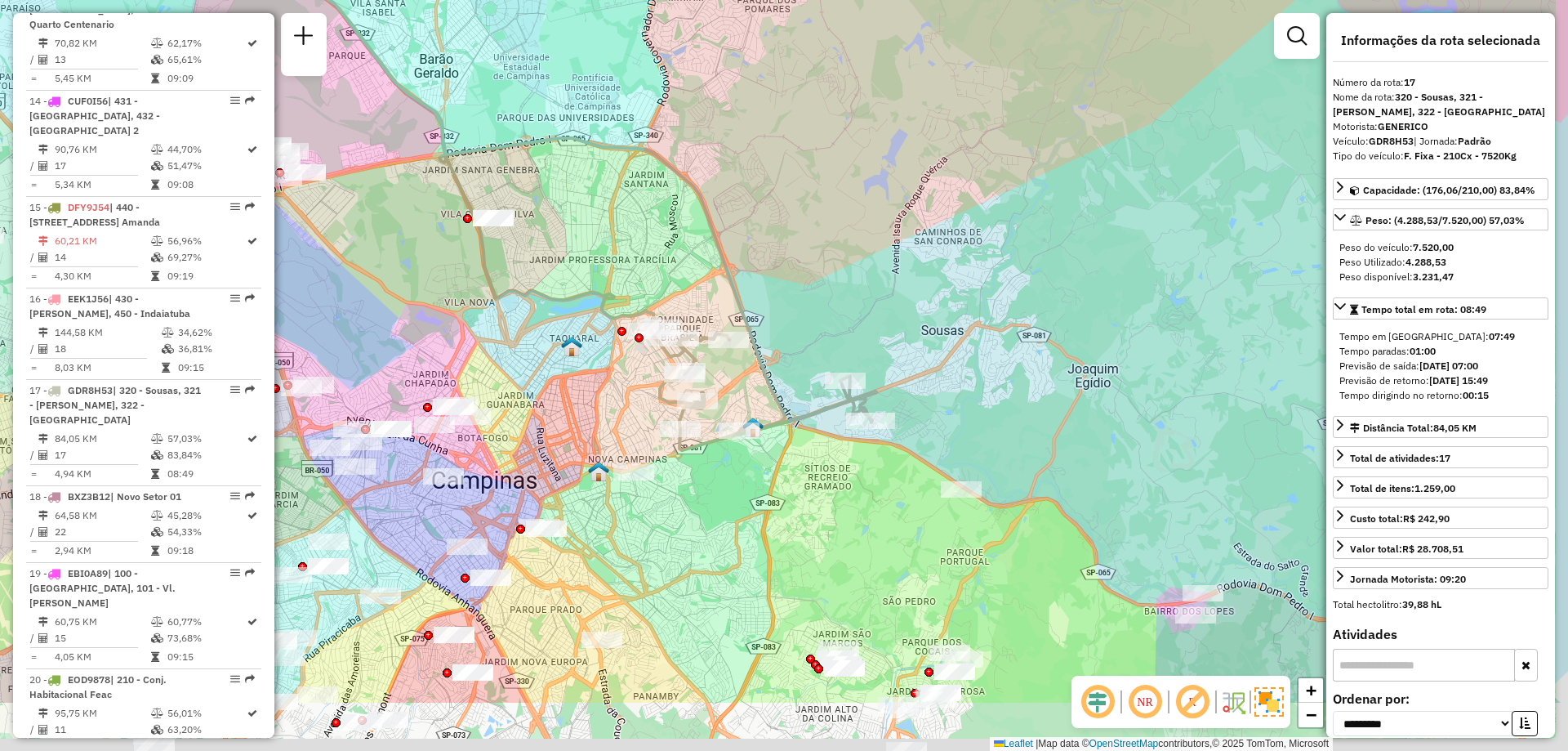
drag, startPoint x: 1075, startPoint y: 463, endPoint x: 977, endPoint y: 340, distance: 157.3
click at [977, 340] on div "Janela de atendimento Grade de atendimento Capacidade Transportadoras Veículos …" at bounding box center [784, 376] width 1568 height 751
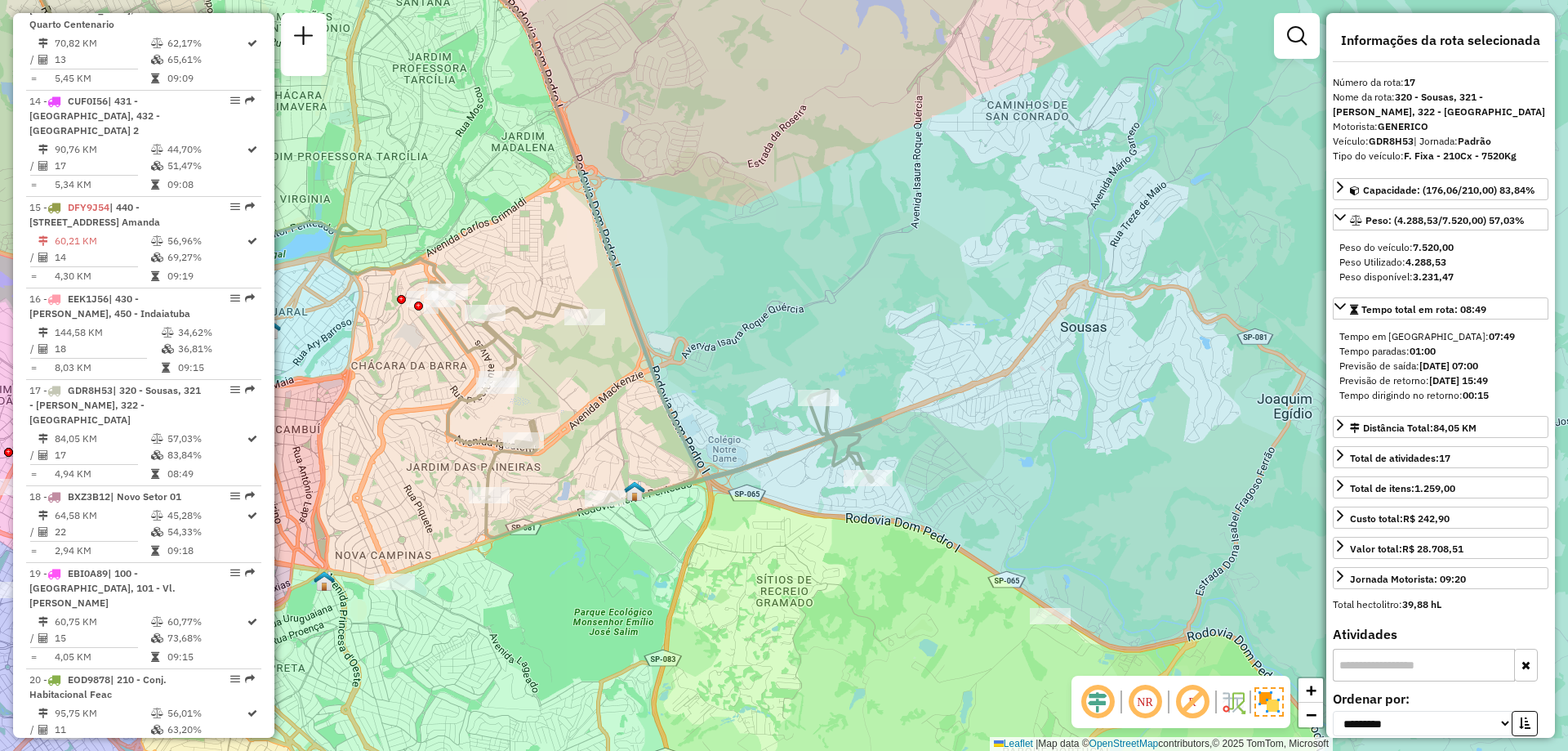
drag, startPoint x: 596, startPoint y: 321, endPoint x: 650, endPoint y: 318, distance: 54.1
click at [650, 318] on div "Janela de atendimento Grade de atendimento Capacidade Transportadoras Veículos …" at bounding box center [784, 376] width 1568 height 751
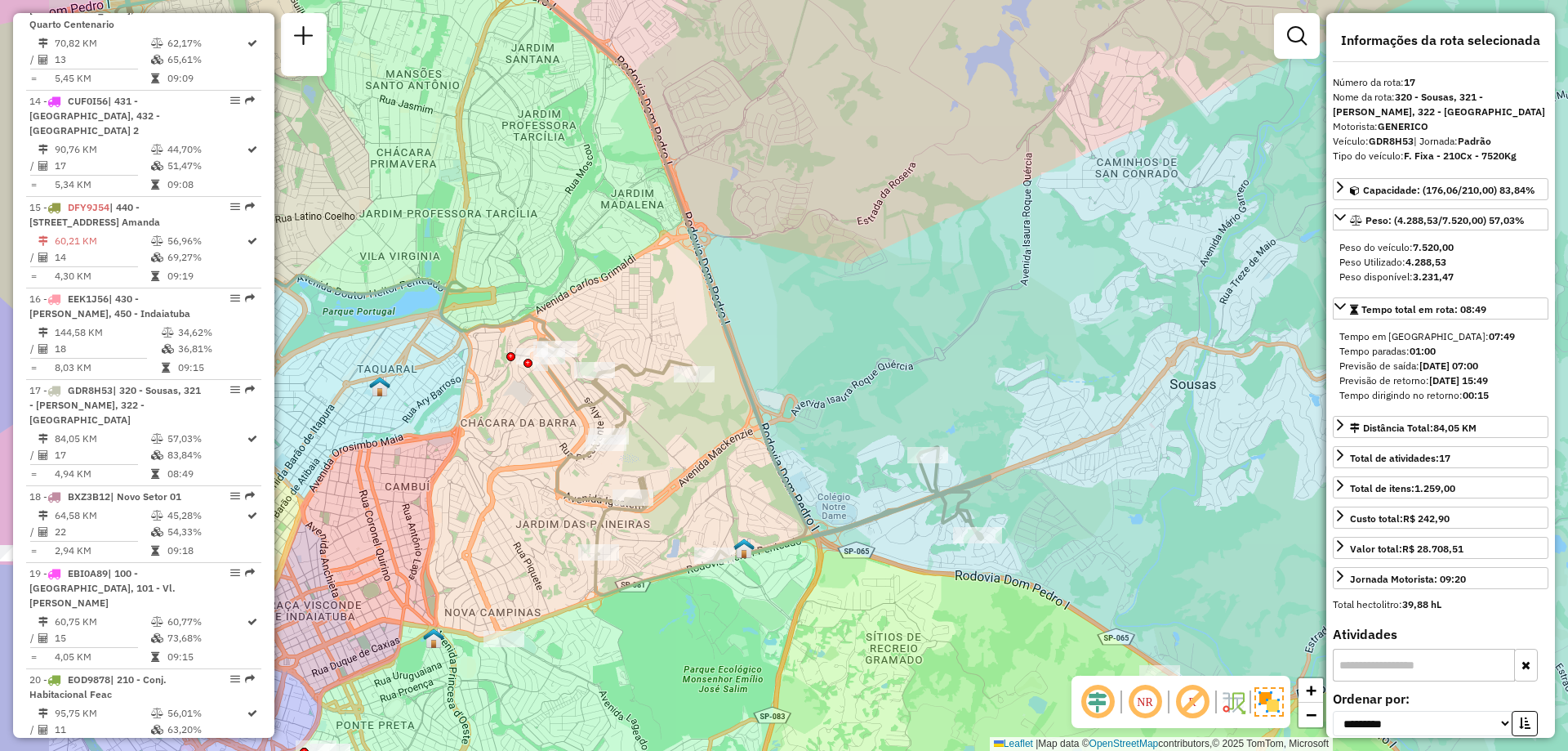
drag, startPoint x: 592, startPoint y: 262, endPoint x: 703, endPoint y: 320, distance: 125.2
click at [703, 320] on div "Janela de atendimento Grade de atendimento Capacidade Transportadoras Veículos …" at bounding box center [784, 376] width 1568 height 751
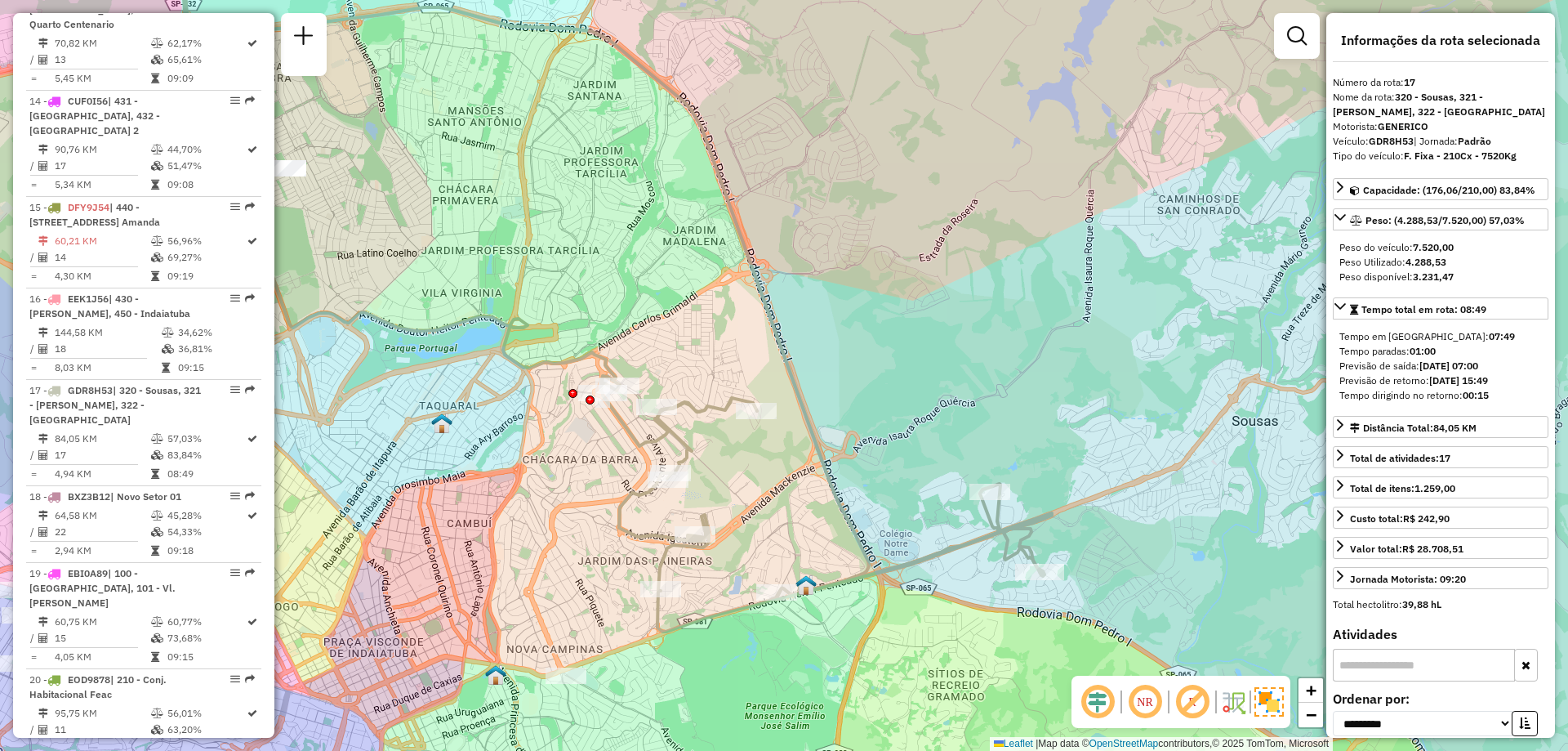
drag, startPoint x: 842, startPoint y: 266, endPoint x: 891, endPoint y: 306, distance: 63.3
click at [891, 306] on div "Janela de atendimento Grade de atendimento Capacidade Transportadoras Veículos …" at bounding box center [784, 376] width 1568 height 751
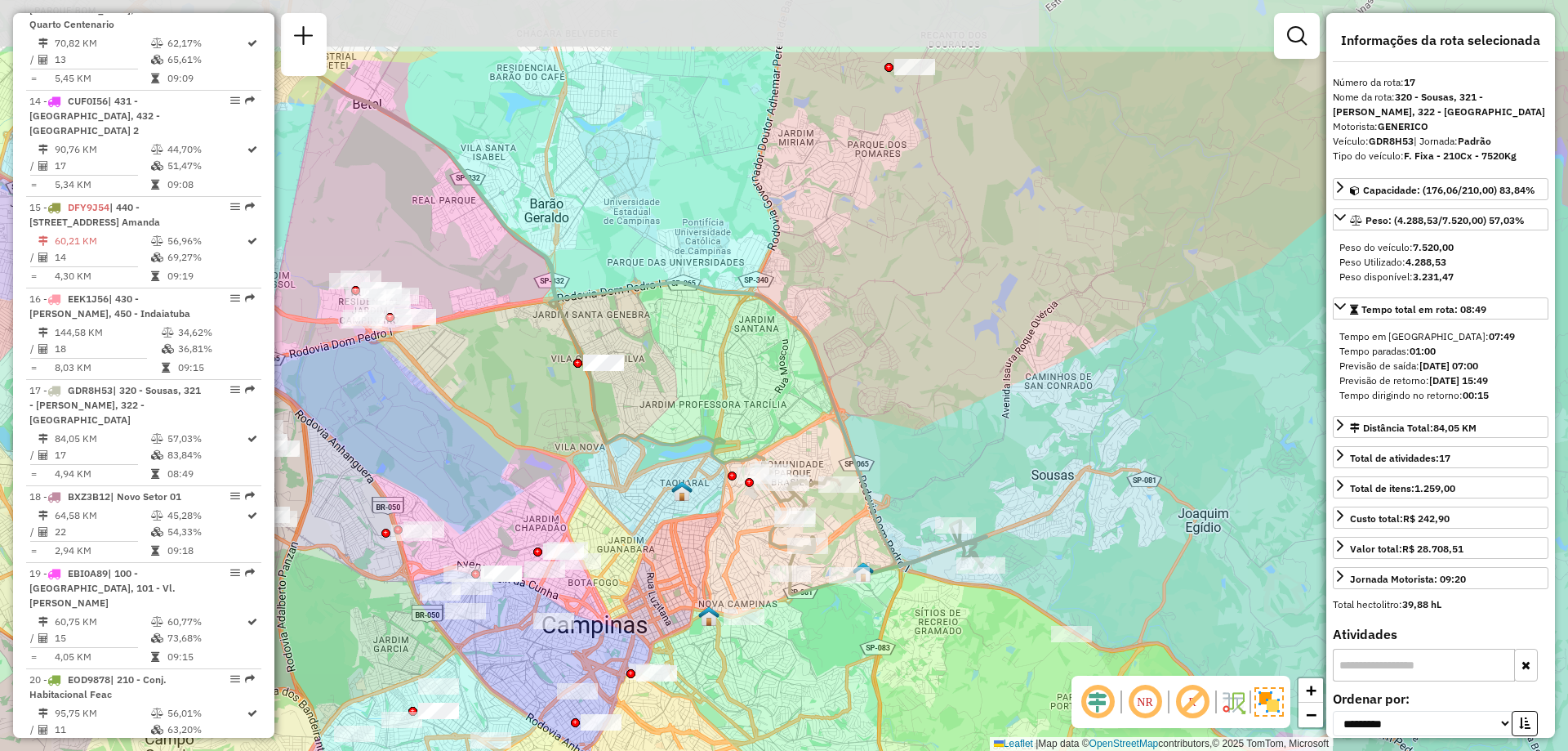
drag, startPoint x: 836, startPoint y: 305, endPoint x: 853, endPoint y: 432, distance: 128.1
click at [853, 432] on icon at bounding box center [638, 315] width 685 height 528
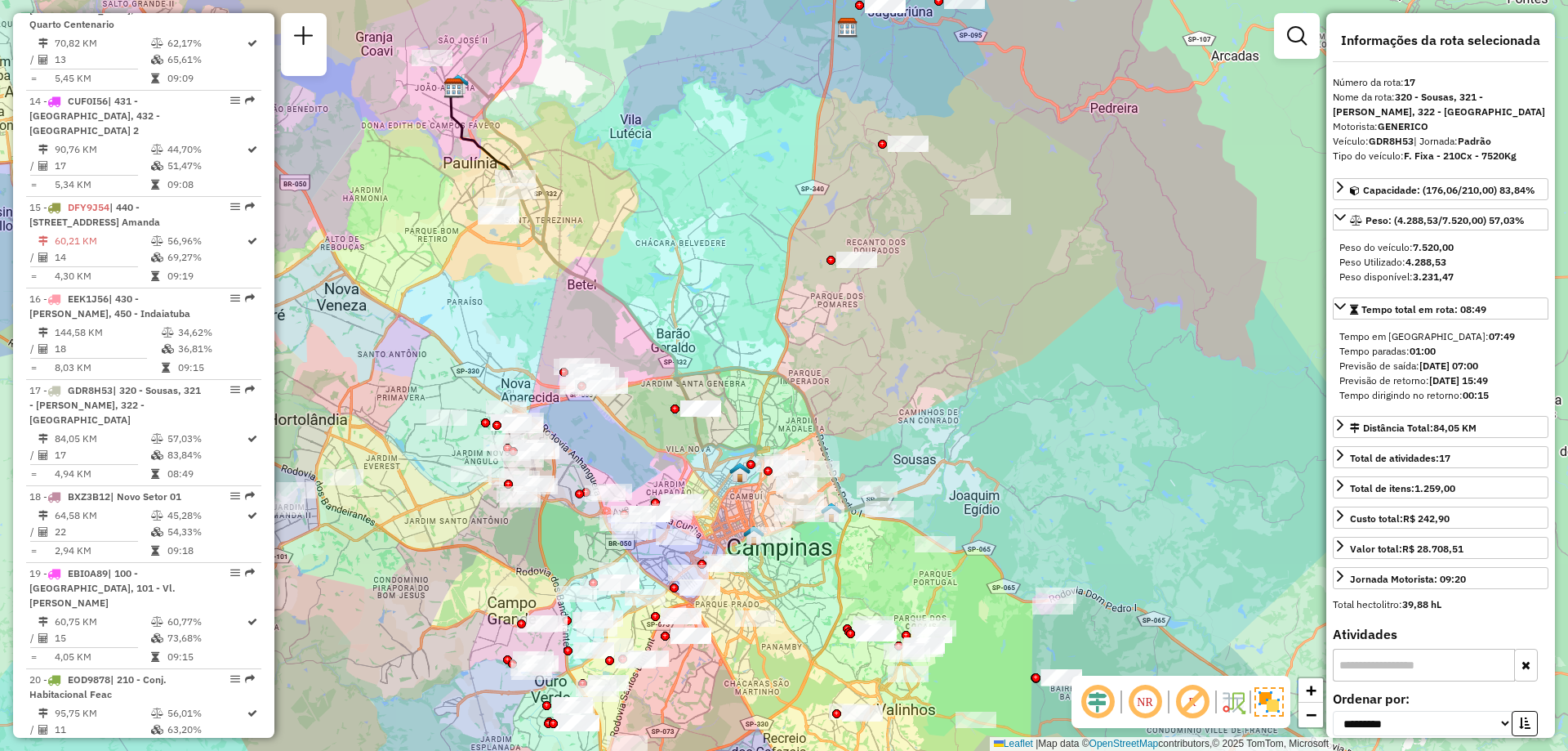
drag, startPoint x: 828, startPoint y: 405, endPoint x: 800, endPoint y: 416, distance: 30.1
click at [800, 416] on div "Janela de atendimento Grade de atendimento Capacidade Transportadoras Veículos …" at bounding box center [784, 376] width 1568 height 751
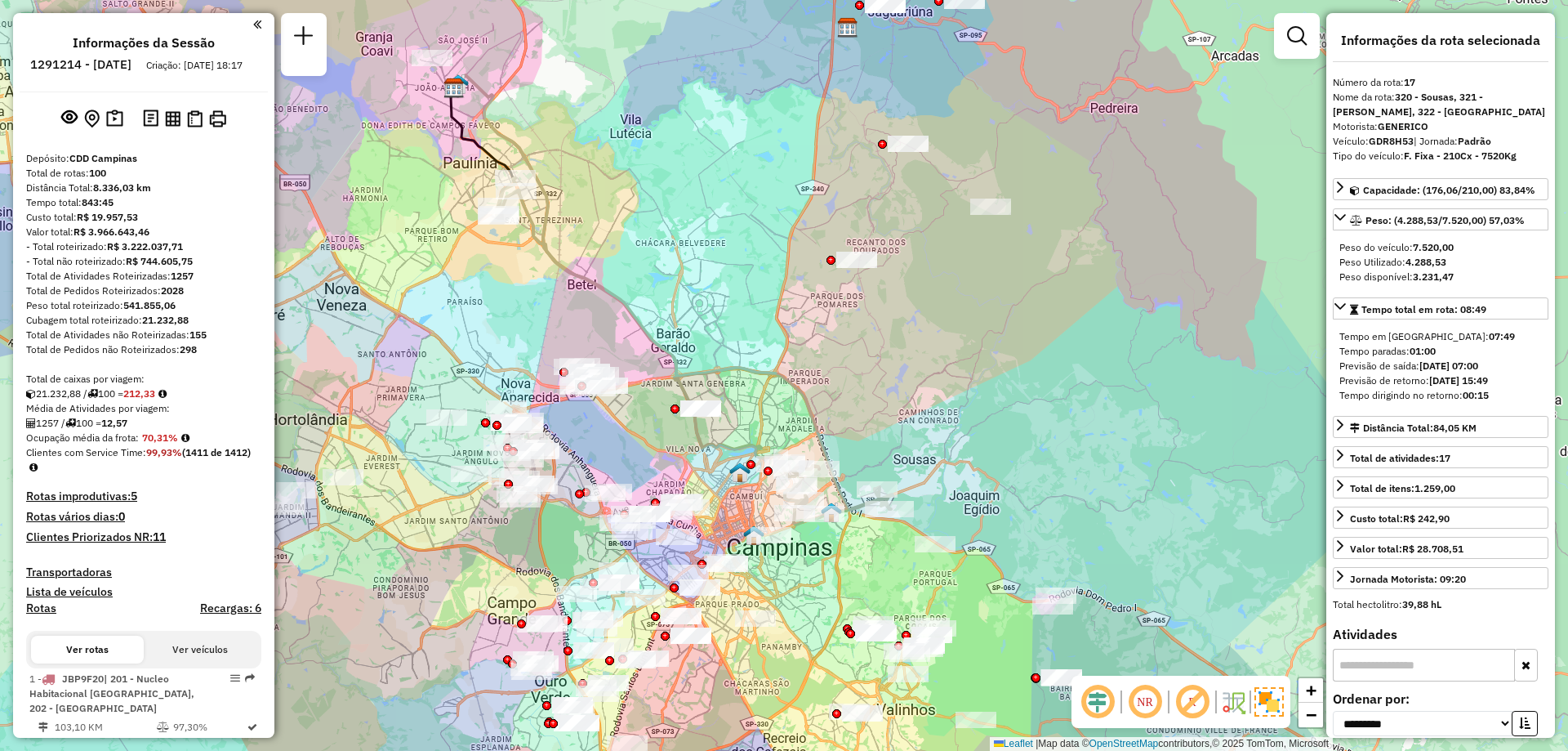
scroll to position [9812, 0]
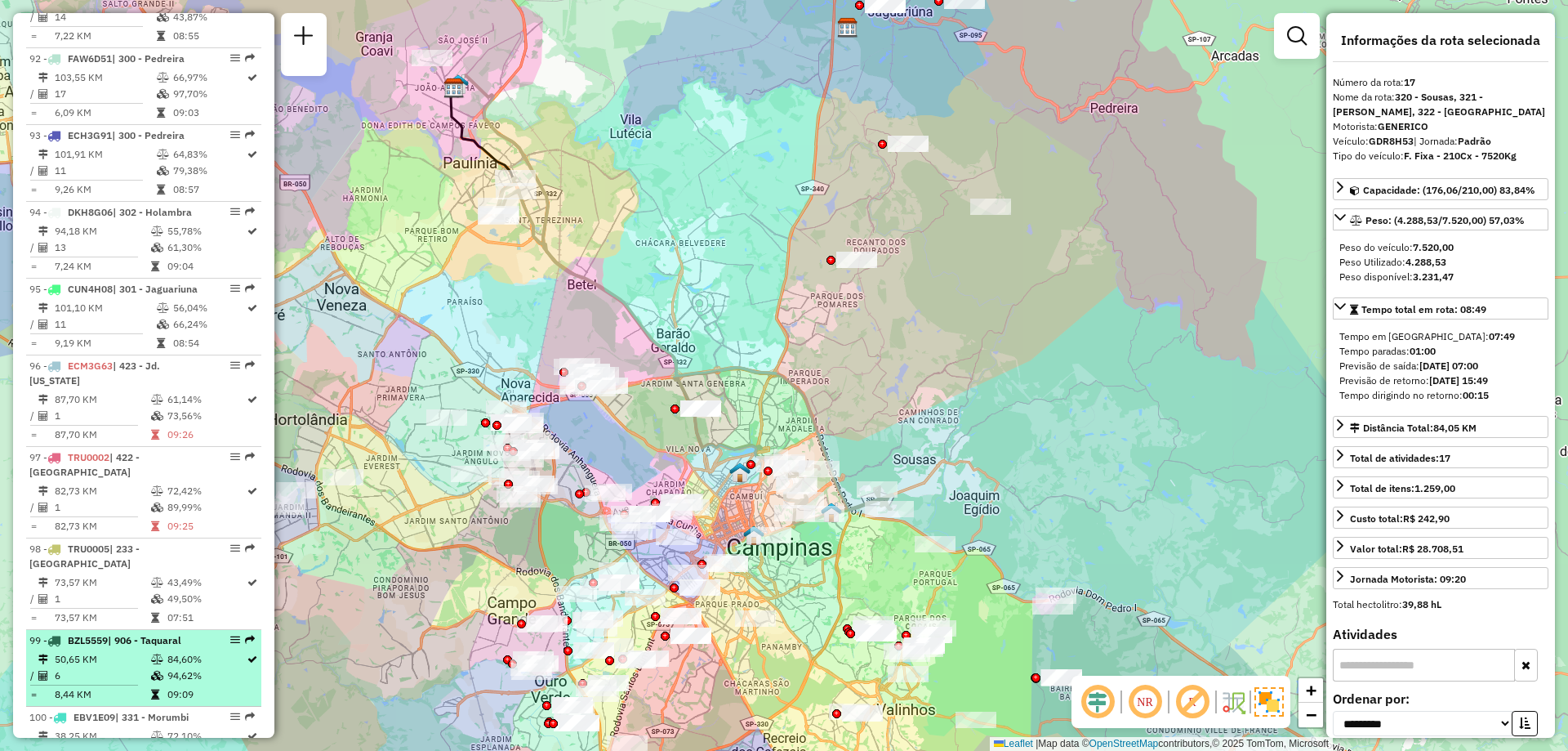
click at [231, 635] on em at bounding box center [235, 639] width 9 height 9
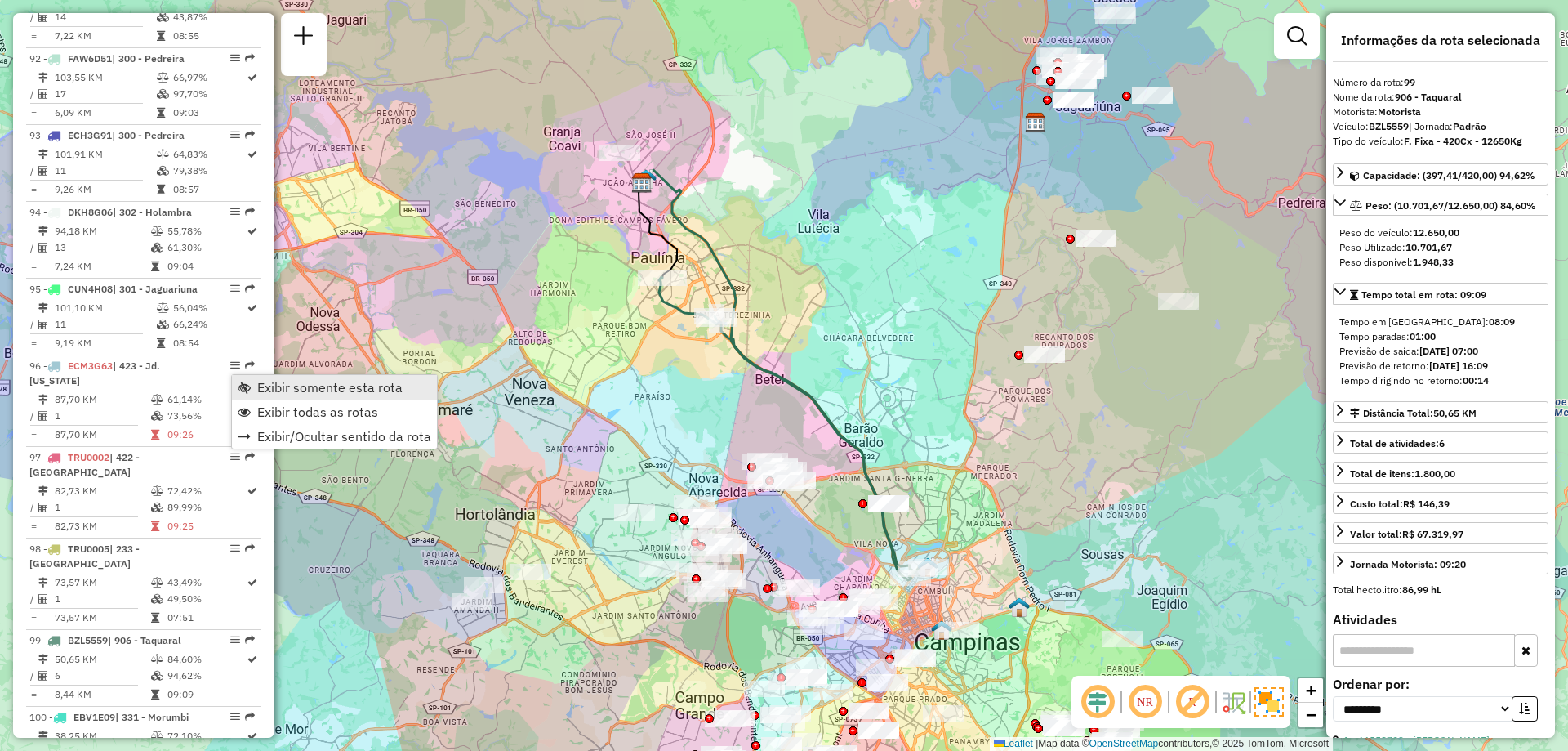
click at [242, 387] on span "Exibir somente esta rota" at bounding box center [244, 387] width 13 height 13
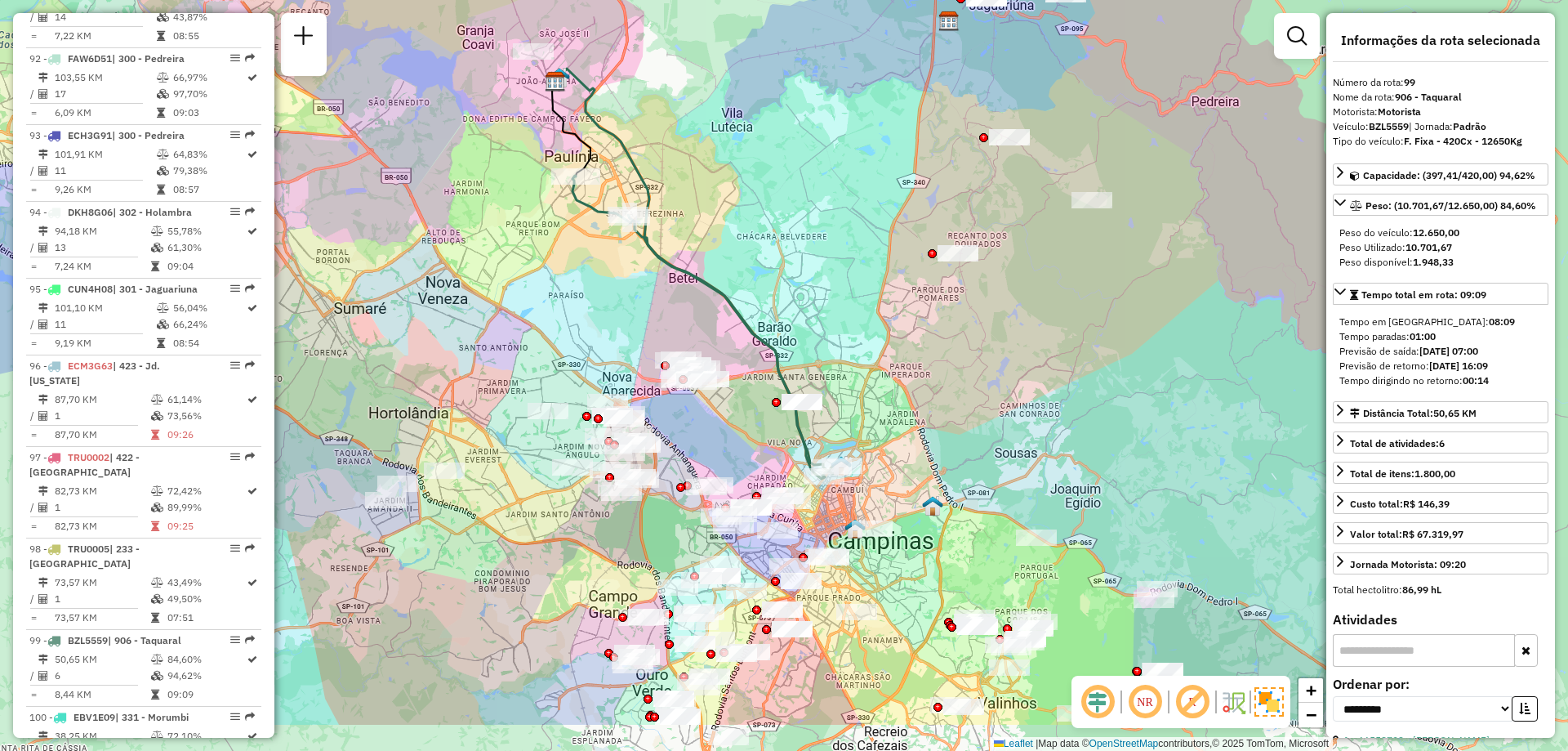
drag, startPoint x: 1097, startPoint y: 528, endPoint x: 1004, endPoint y: 420, distance: 142.5
click at [1004, 420] on div "Janela de atendimento Grade de atendimento Capacidade Transportadoras Veículos …" at bounding box center [784, 376] width 1568 height 751
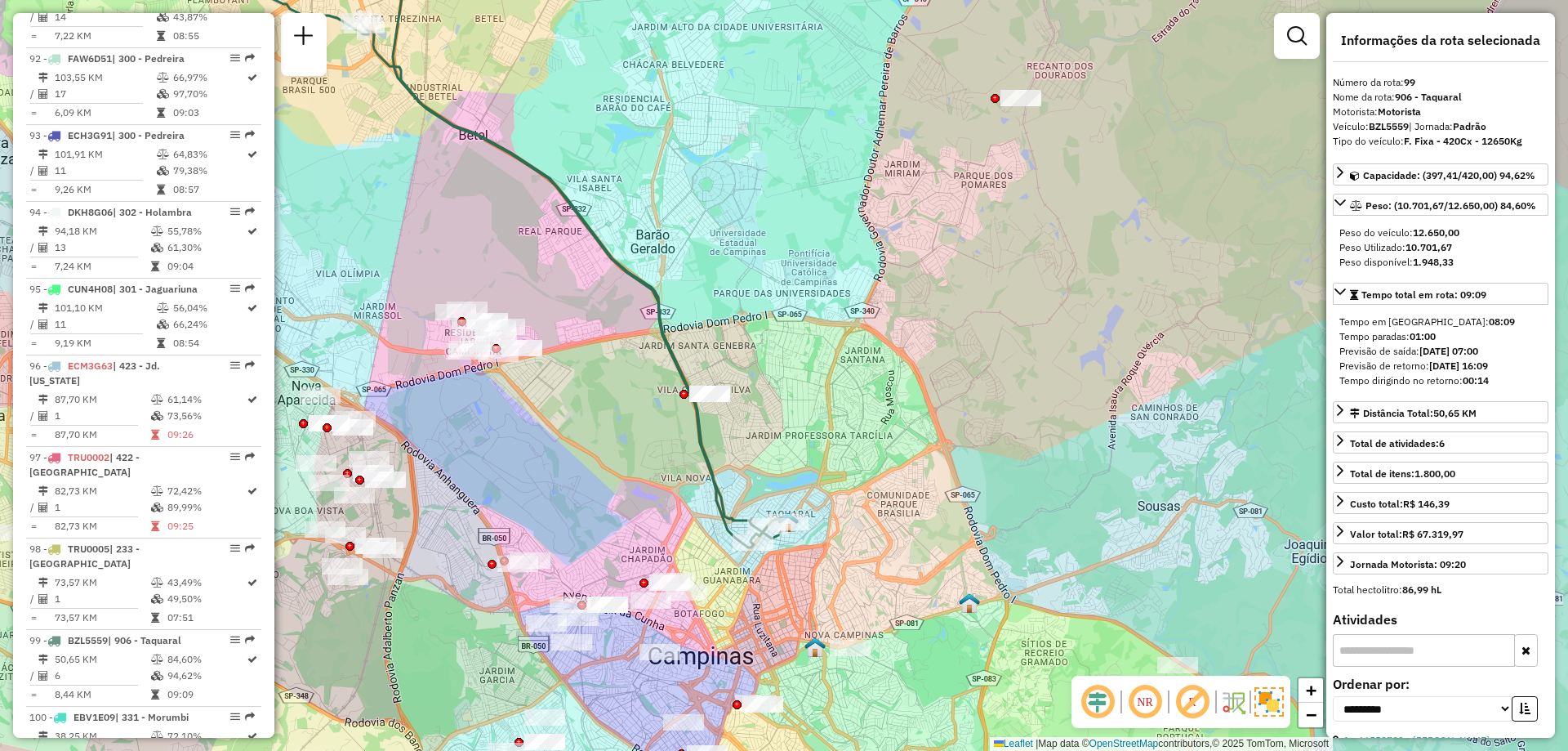
drag, startPoint x: 778, startPoint y: 401, endPoint x: 828, endPoint y: 366, distance: 61.0
click at [828, 366] on div "Janela de atendimento Grade de atendimento Capacidade Transportadoras Veículos …" at bounding box center [784, 376] width 1568 height 751
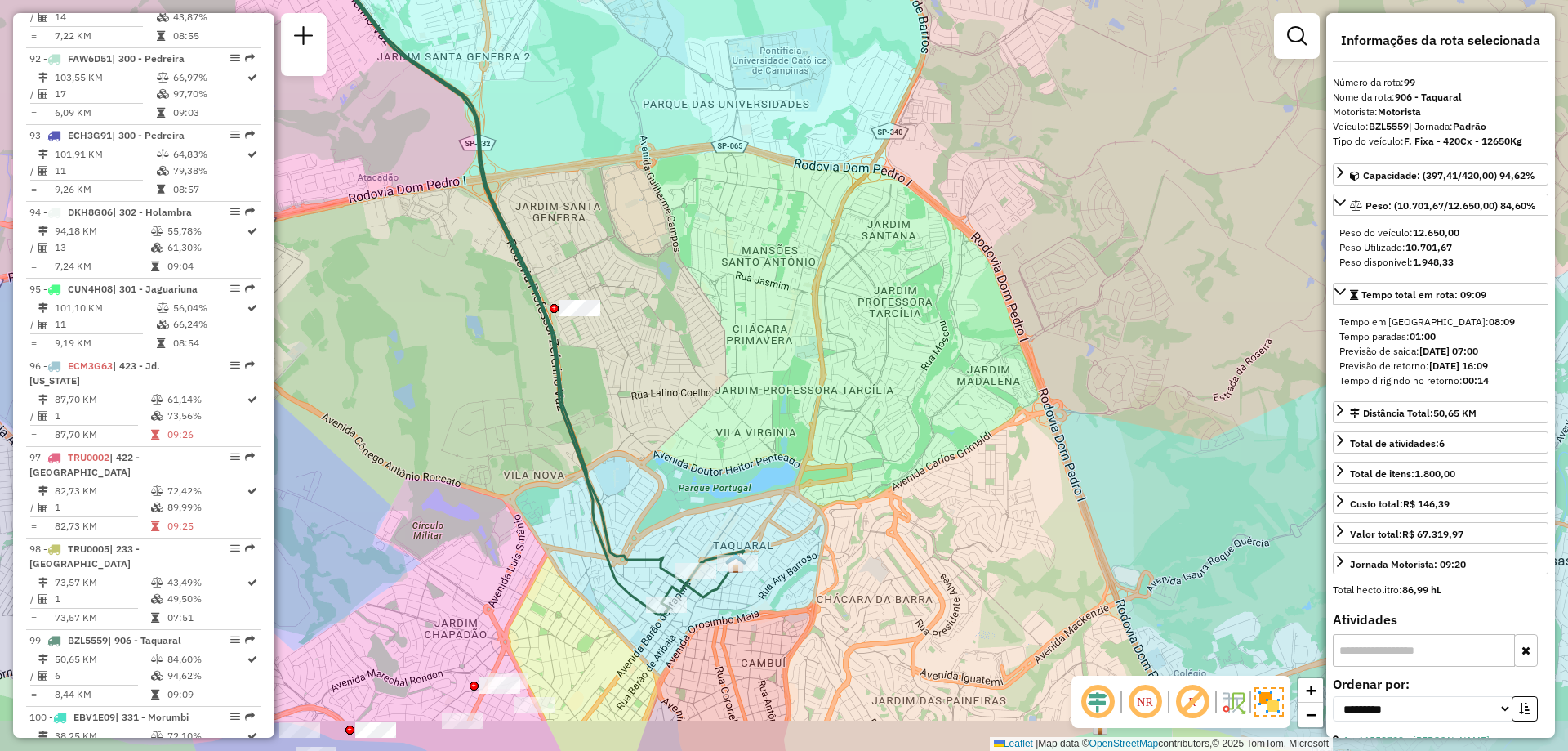
drag, startPoint x: 680, startPoint y: 442, endPoint x: 723, endPoint y: 403, distance: 58.1
click at [723, 403] on div "Janela de atendimento Grade de atendimento Capacidade Transportadoras Veículos …" at bounding box center [784, 376] width 1568 height 751
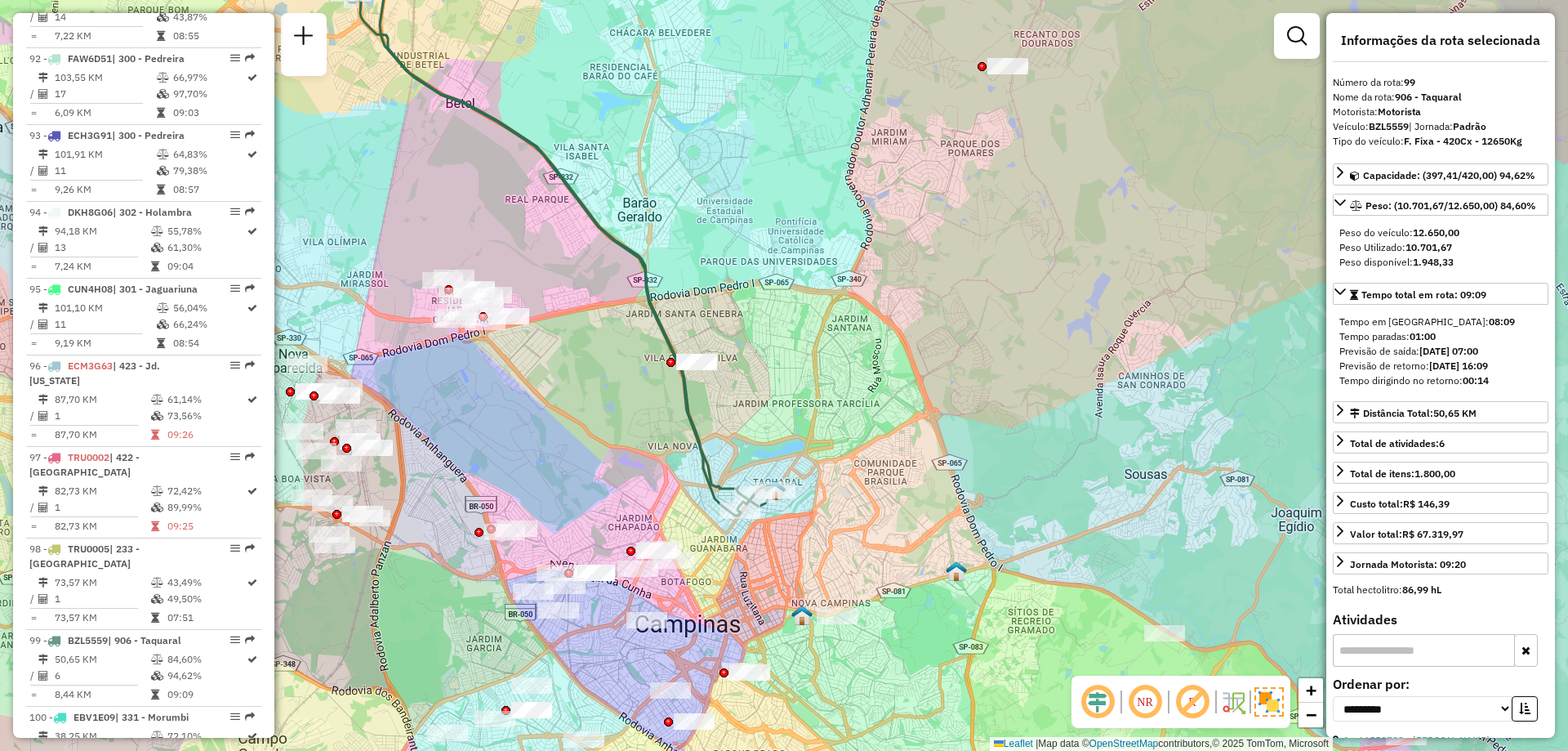
drag, startPoint x: 767, startPoint y: 422, endPoint x: 811, endPoint y: 427, distance: 44.3
click at [811, 427] on div "Janela de atendimento Grade de atendimento Capacidade Transportadoras Veículos …" at bounding box center [784, 376] width 1568 height 751
